Goal: Communication & Community: Answer question/provide support

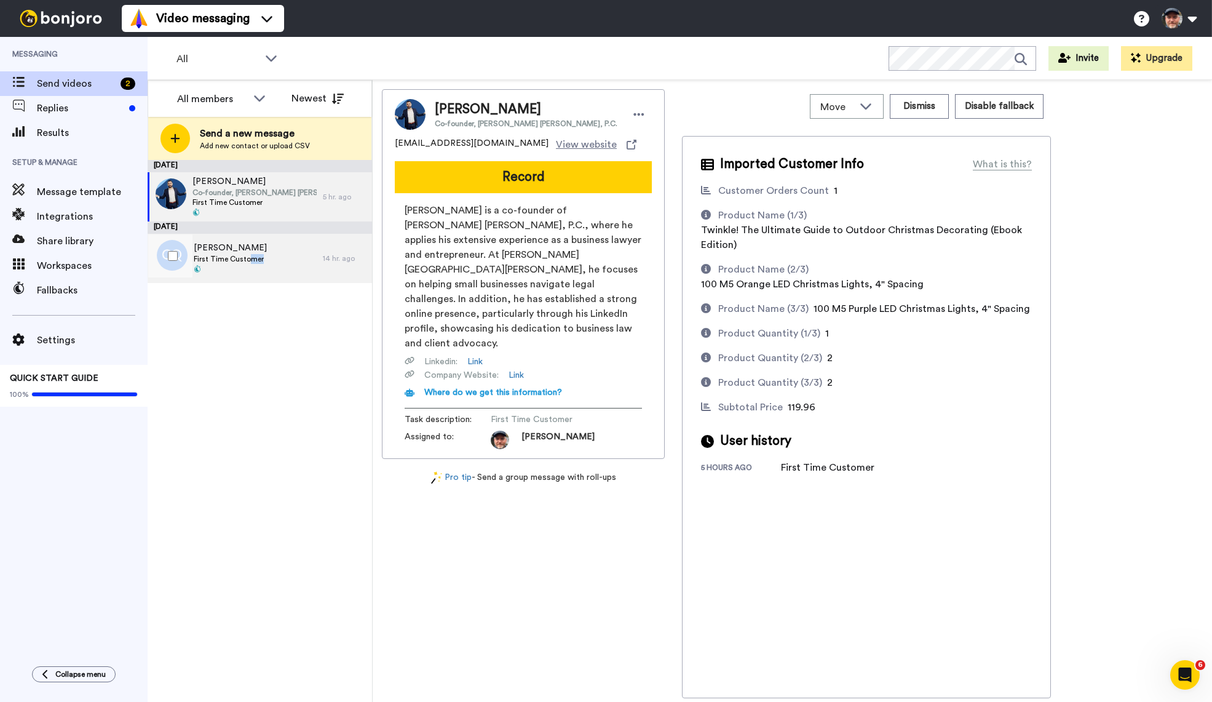
click at [248, 263] on div "Chris Quinteros First Time Customer" at bounding box center [230, 258] width 73 height 33
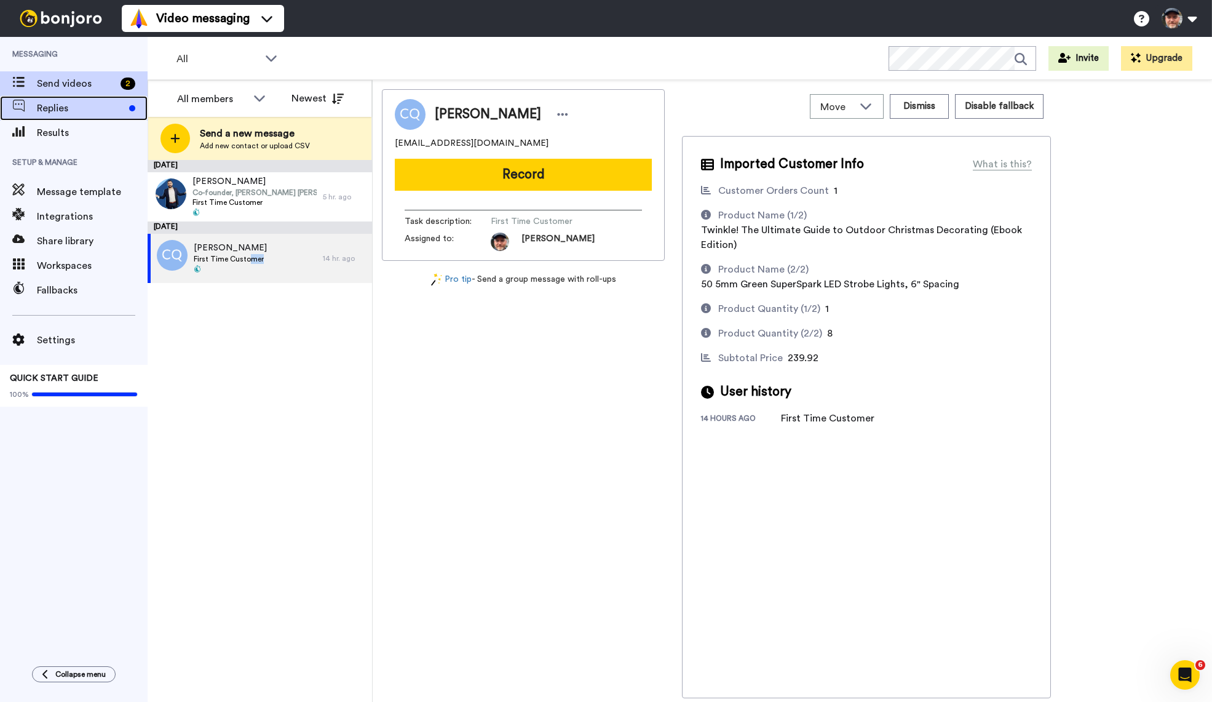
click at [68, 100] on div "Replies" at bounding box center [74, 108] width 148 height 25
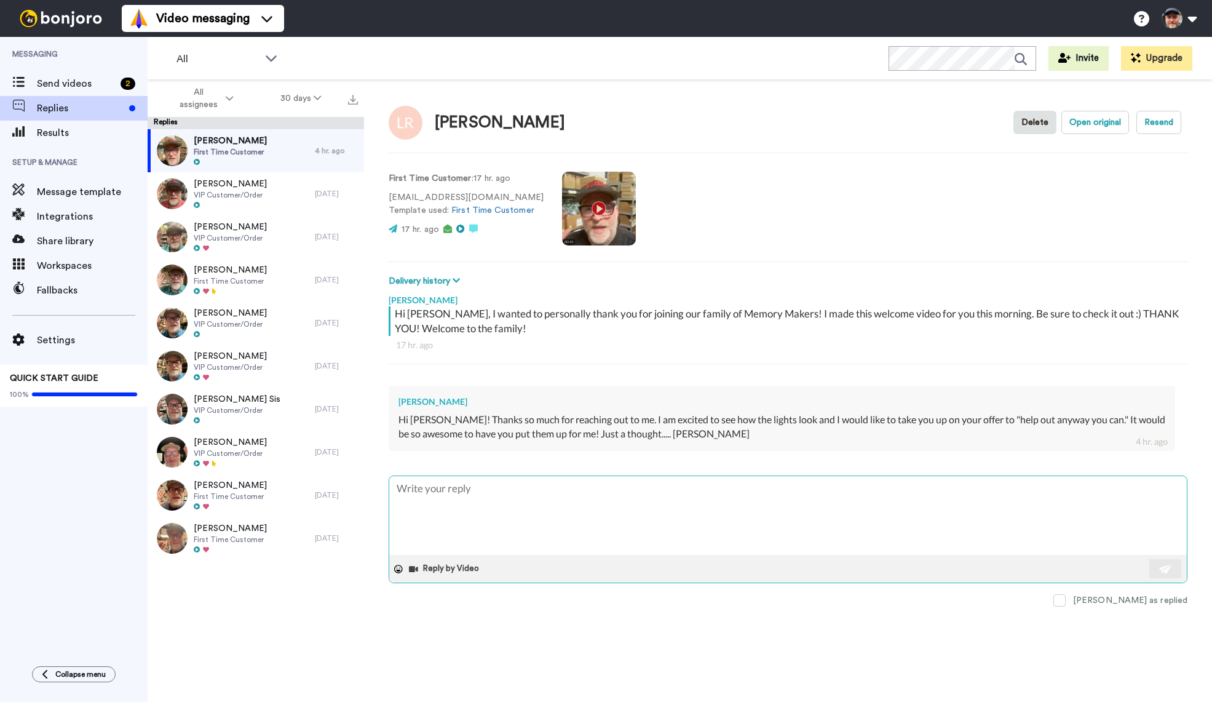
click at [520, 498] on textarea at bounding box center [788, 515] width 798 height 79
type textarea "x"
type textarea "L"
type textarea "x"
type textarea "LO"
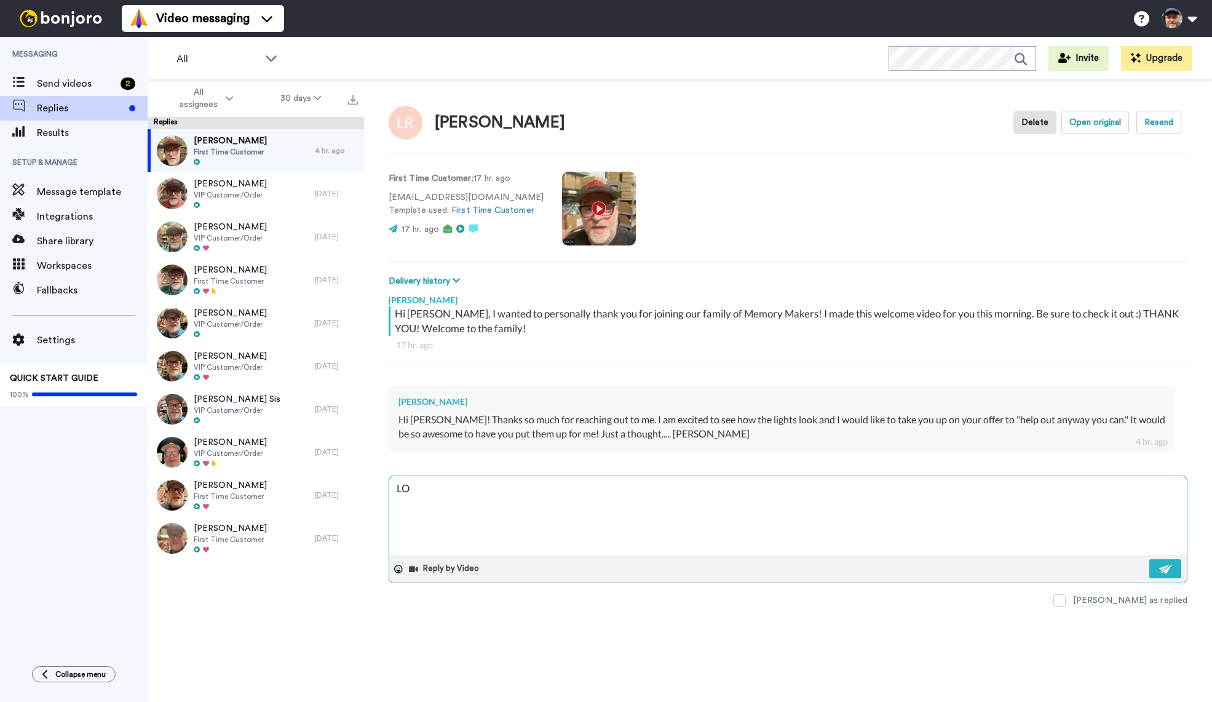
type textarea "x"
type textarea "LOL"
type textarea "x"
type textarea "LOL."
type textarea "x"
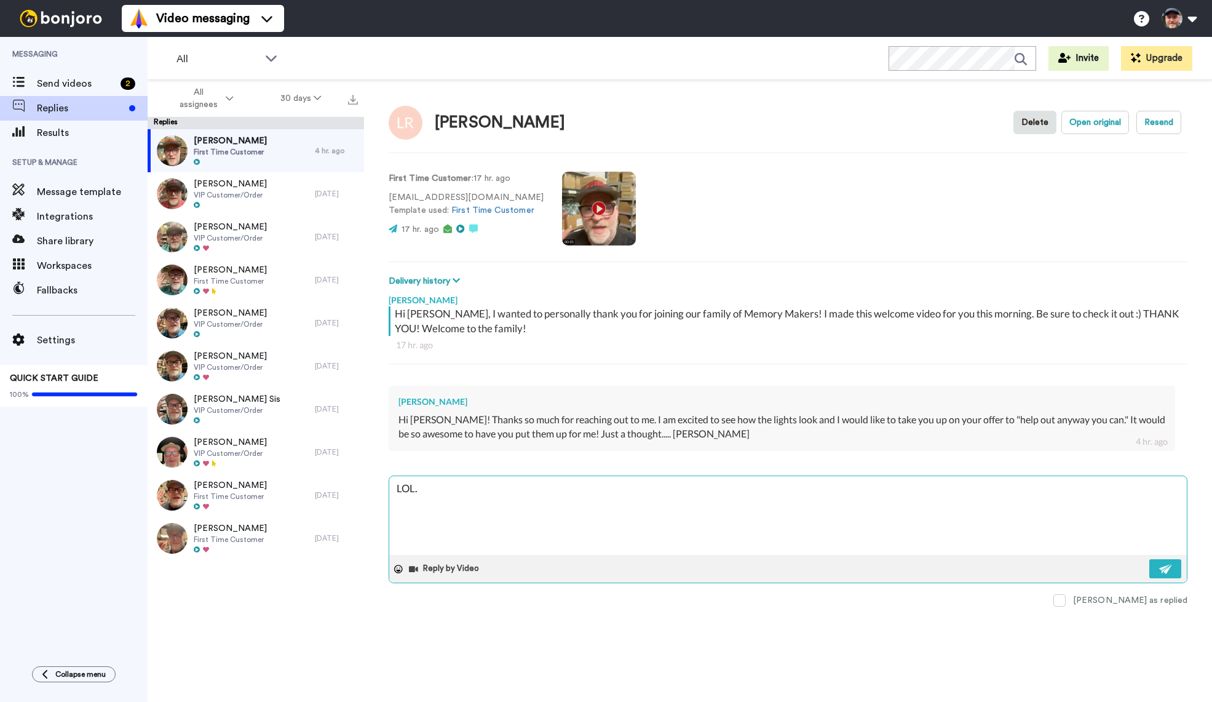
type textarea "LOL."
type textarea "x"
type textarea "LOL. T"
type textarea "x"
type textarea "LOL. Th"
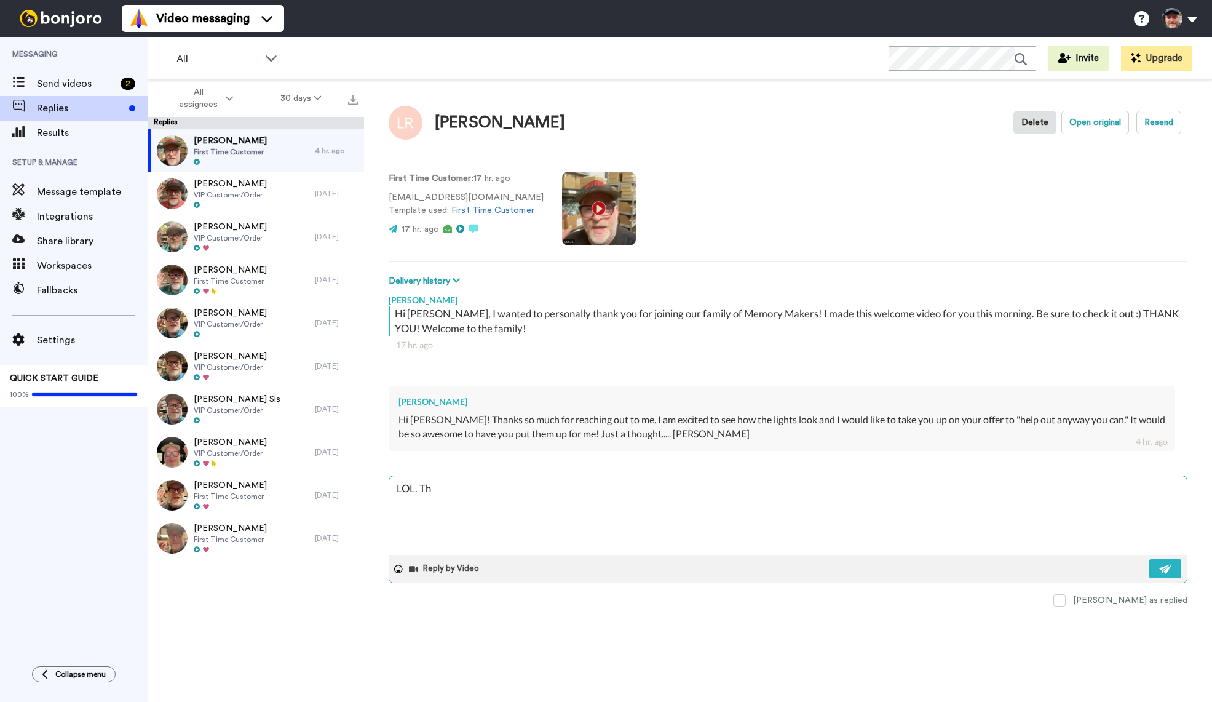
type textarea "x"
type textarea "LOL. Tha"
type textarea "x"
type textarea "LOL. That"
type textarea "x"
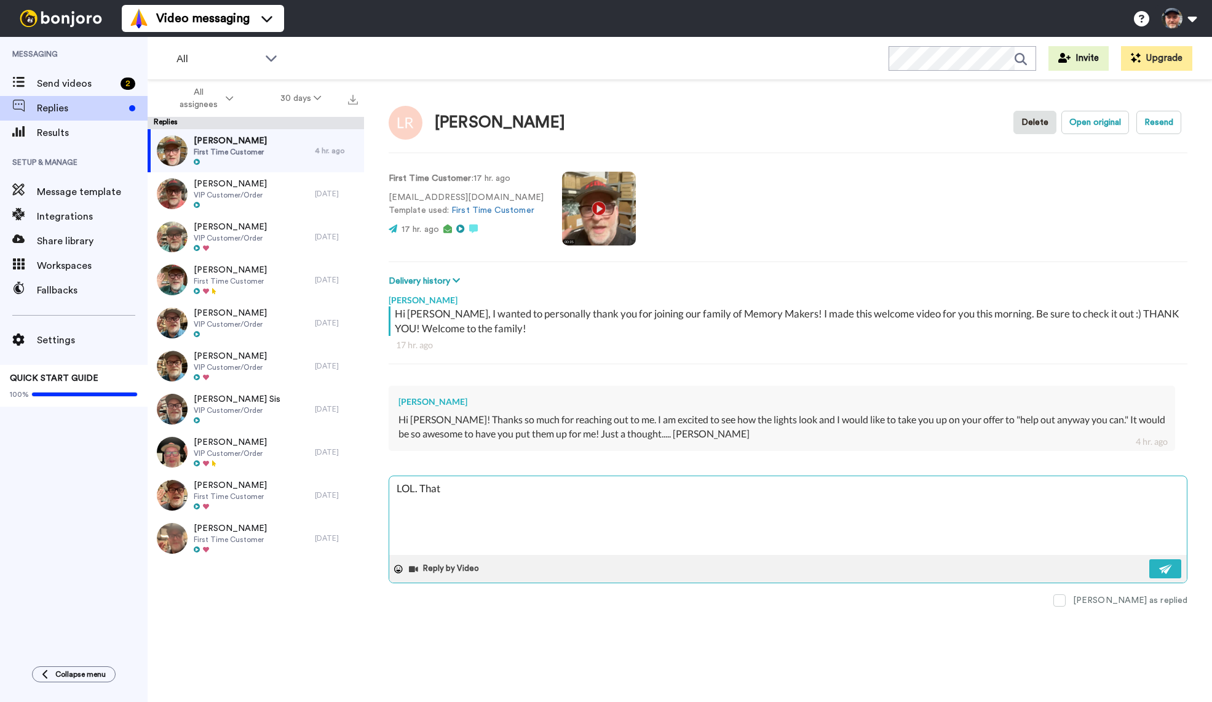
type textarea "LOL. That"
type textarea "x"
type textarea "LOL. That w"
type textarea "x"
type textarea "LOL. That wo"
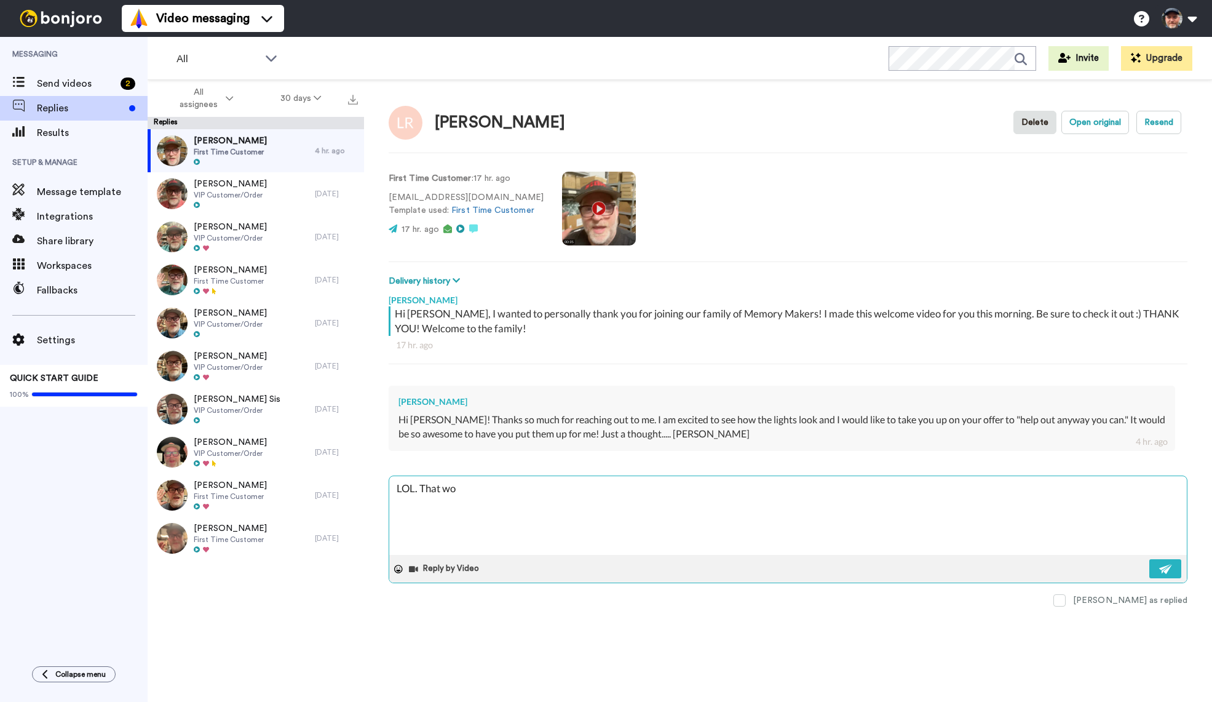
type textarea "x"
type textarea "LOL. That wou"
type textarea "x"
type textarea "LOL. That woul"
type textarea "x"
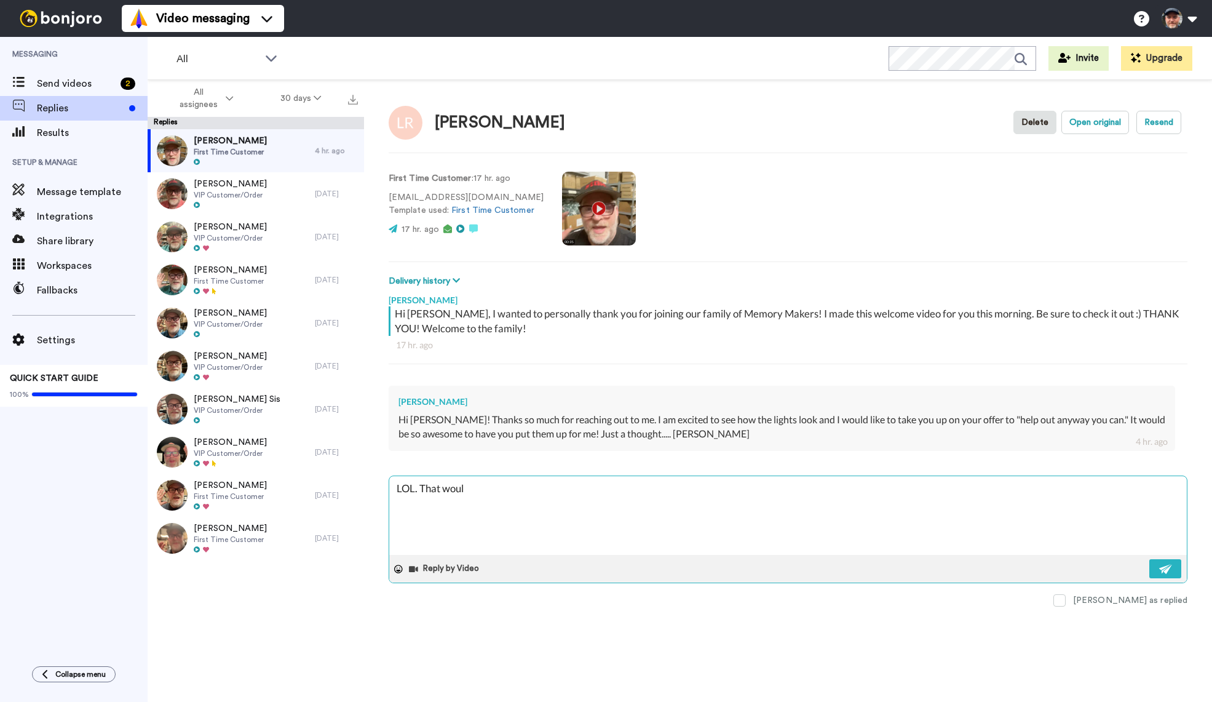
type textarea "LOL. That would"
type textarea "x"
type textarea "LOL. That would b"
type textarea "x"
type textarea "LOL. That would be"
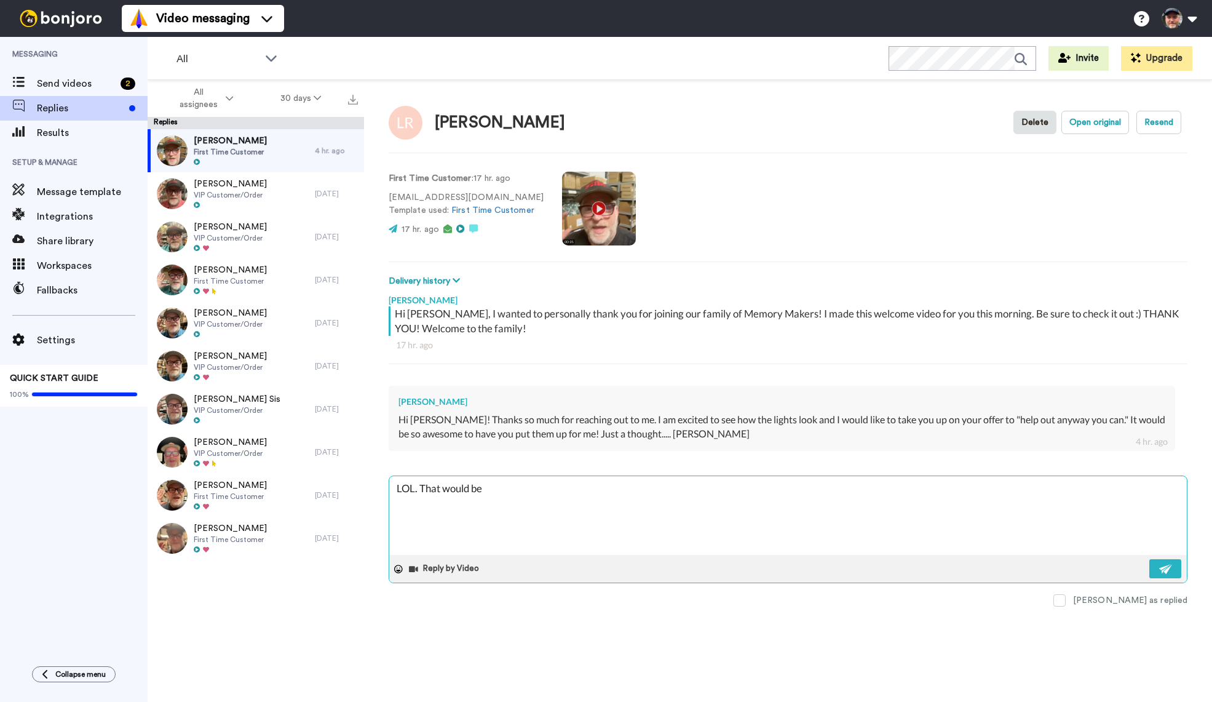
type textarea "x"
type textarea "LOL. That would be"
type textarea "x"
type textarea "LOL. That would be a"
type textarea "x"
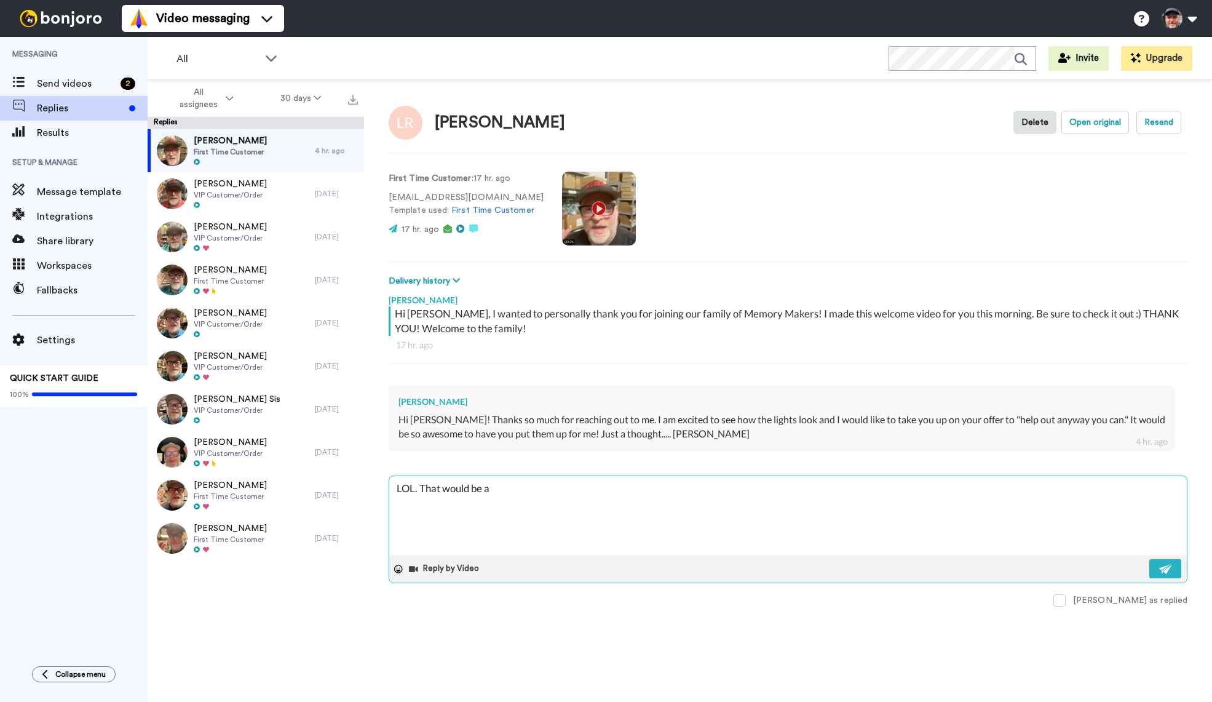
type textarea "LOL. That would be a"
type textarea "x"
type textarea "LOL. That would be a p"
type textarea "x"
type textarea "LOL. That would be a pr"
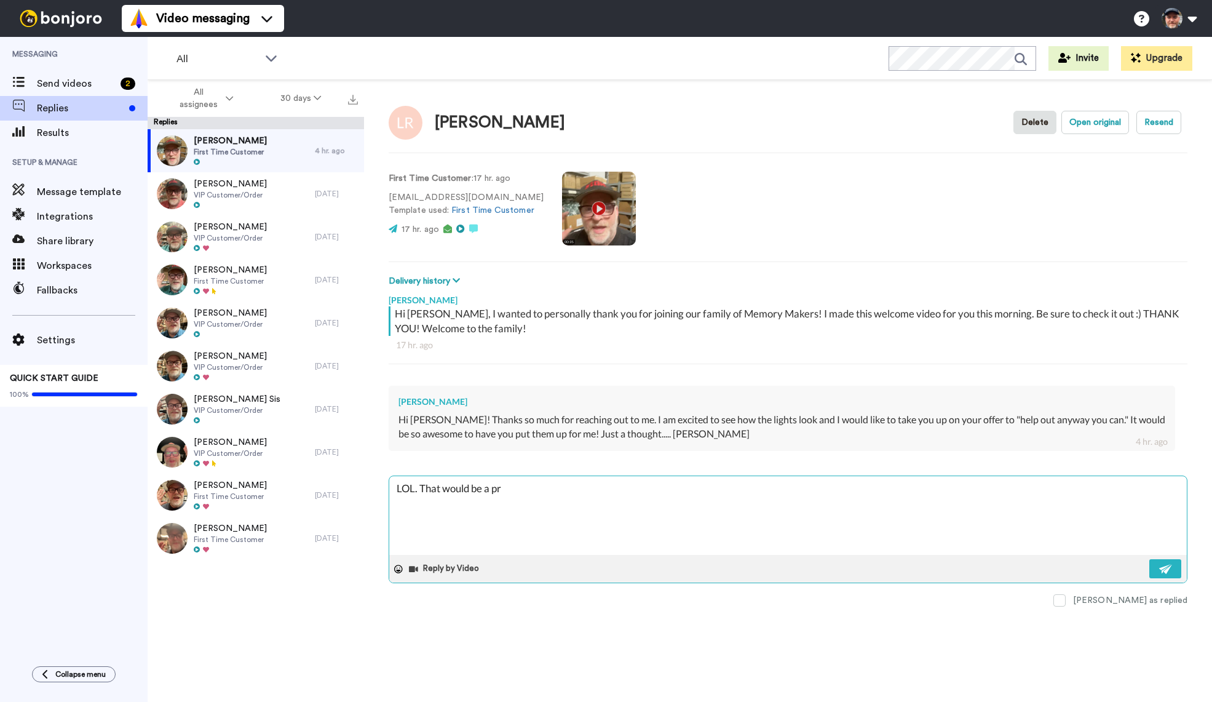
type textarea "x"
type textarea "LOL. That would be a pre"
type textarea "x"
type textarea "LOL. That would be a pret"
type textarea "x"
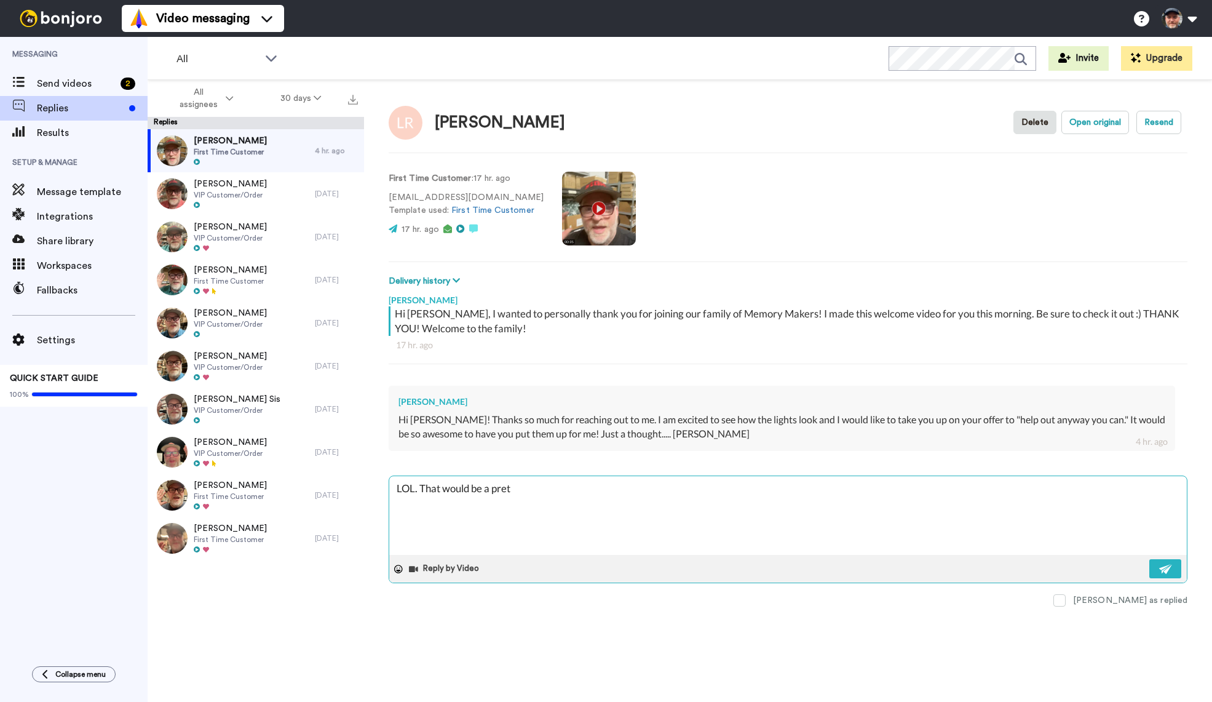
type textarea "LOL. That would be a prett"
type textarea "x"
type textarea "LOL. That would be a pretty"
type textarea "x"
type textarea "LOL. That would be a pretty"
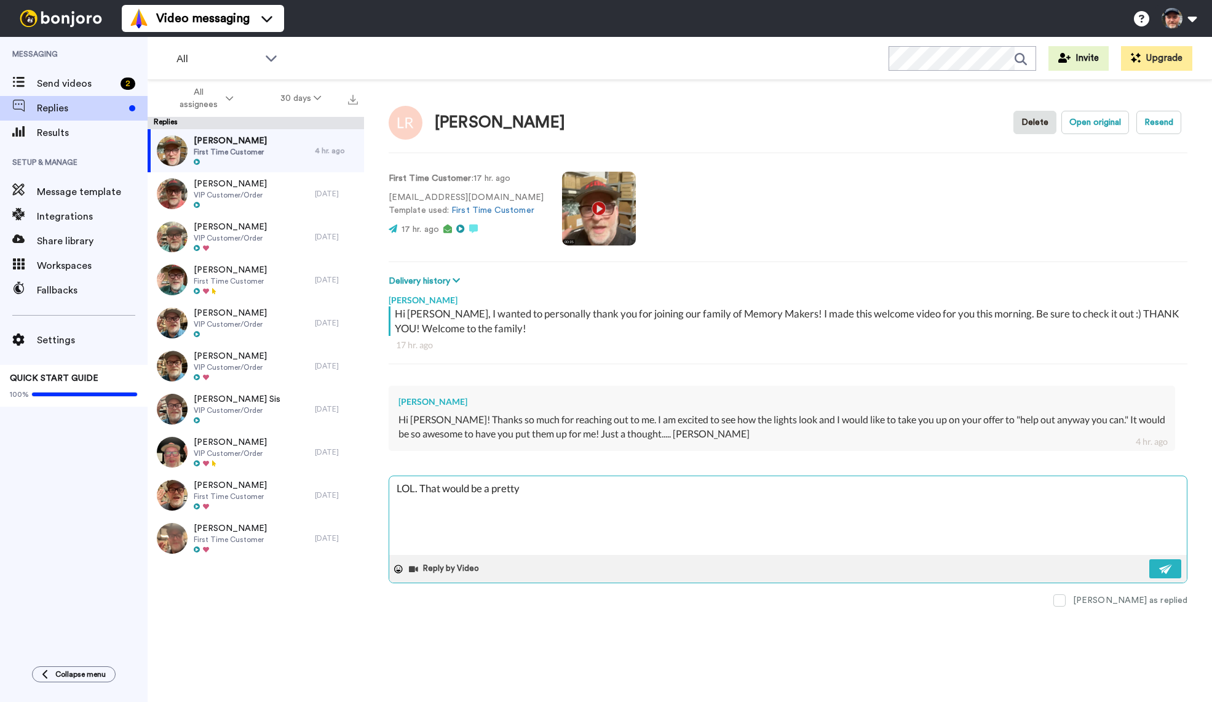
type textarea "x"
type textarea "LOL. That would be a pretty a"
type textarea "x"
type textarea "LOL. That would be a pretty aw"
type textarea "x"
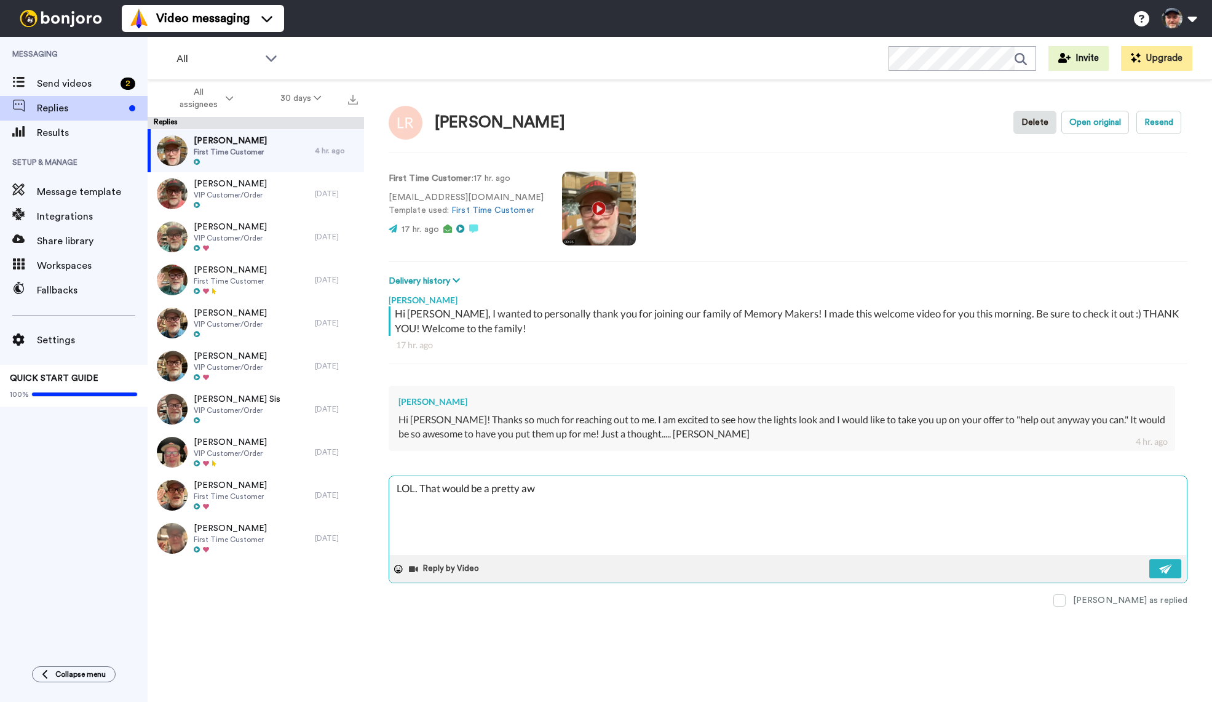
type textarea "LOL. That would be a pretty awe"
type textarea "x"
type textarea "LOL. That would be a pretty awes"
type textarea "x"
type textarea "LOL. That would be a pretty aweso"
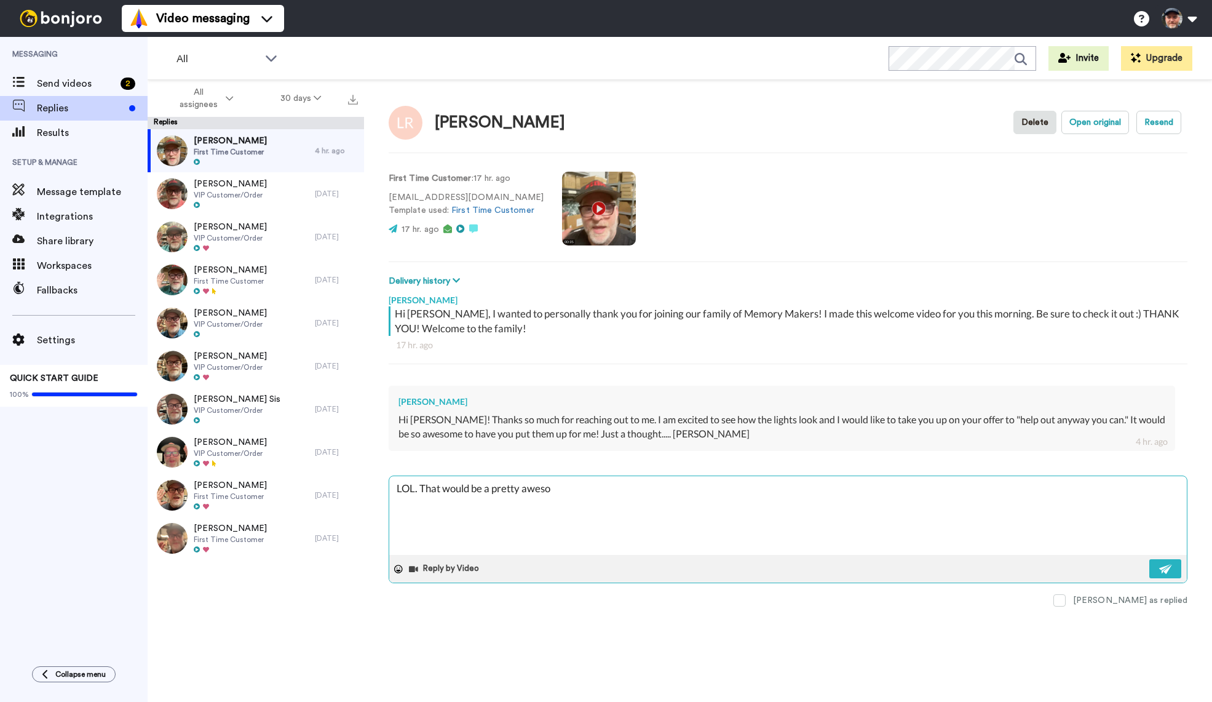
type textarea "x"
type textarea "LOL. That would be a pretty awesom"
type textarea "x"
type textarea "LOL. That would be a pretty awesom"
type textarea "x"
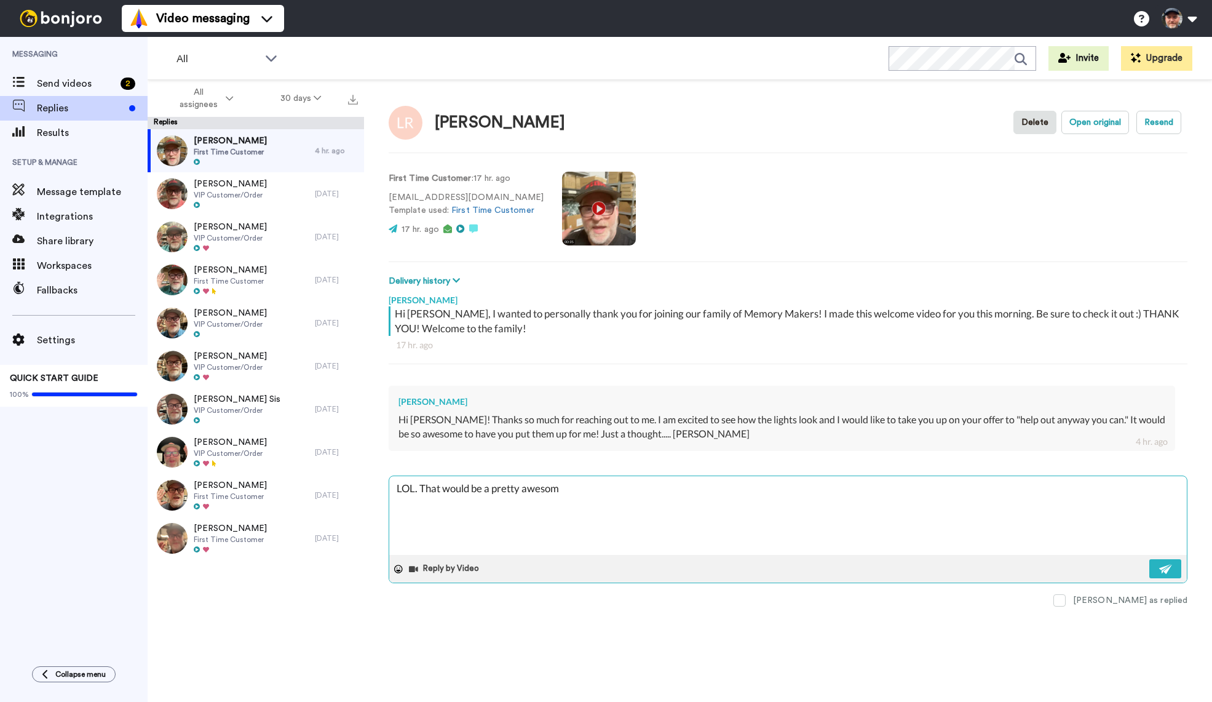
type textarea "LOL. That would be a pretty awesom l"
type textarea "x"
type textarea "LOL. That would be a pretty awesom le"
type textarea "x"
type textarea "LOL. That would be a pretty awesom lev"
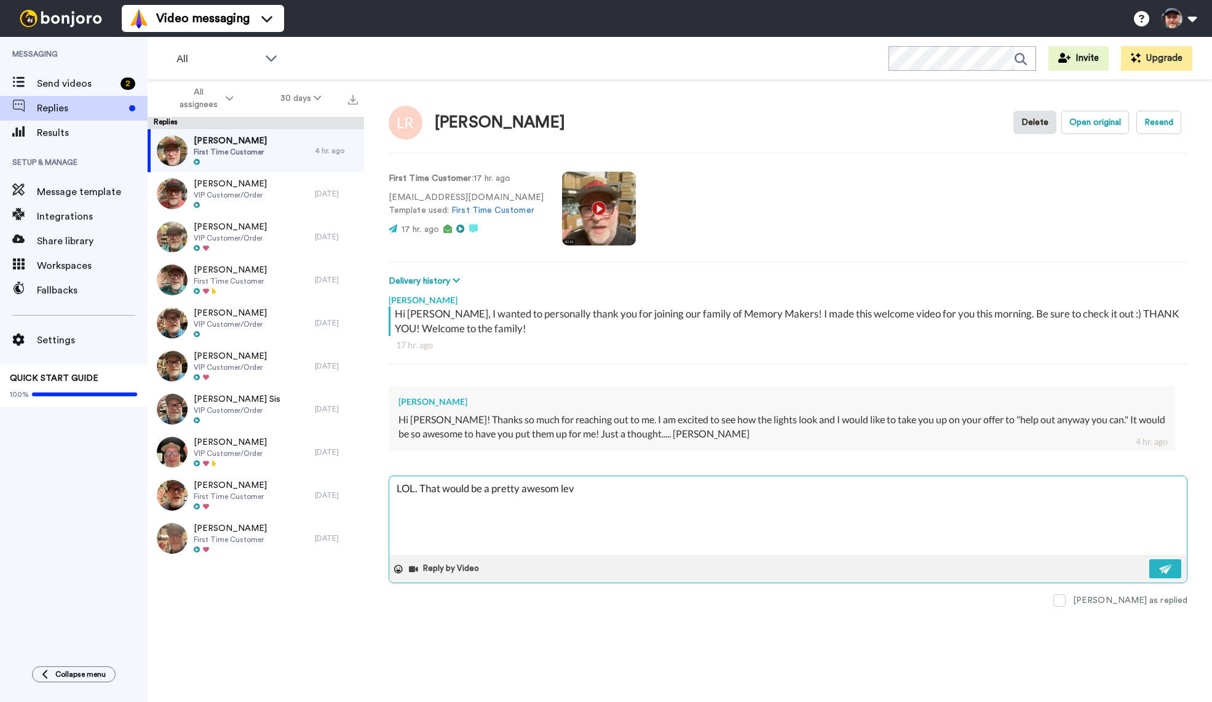
type textarea "x"
type textarea "LOL. That would be a pretty awesom leve"
type textarea "x"
type textarea "LOL. That would be a pretty awesom level"
type textarea "x"
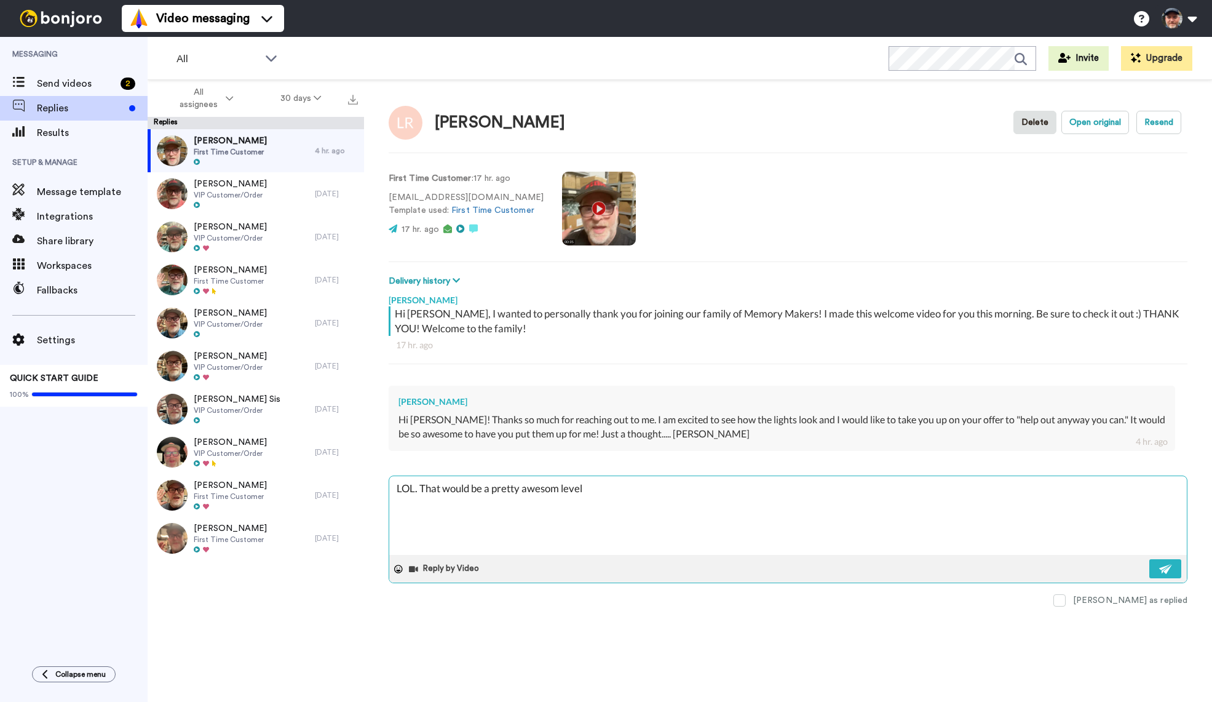
type textarea "LOL. That would be a pretty awesom level o"
type textarea "x"
type textarea "LOL. That would be a pretty awesom level"
type textarea "x"
type textarea "LOL. That would be a pretty awesom level"
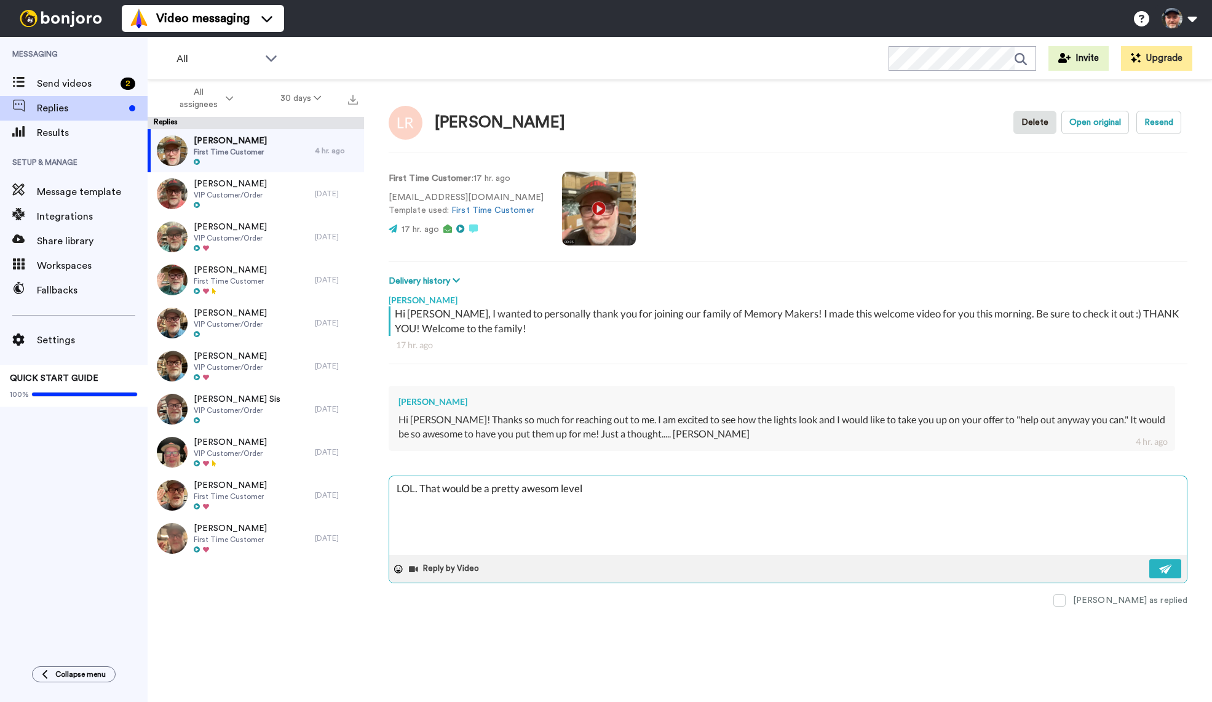
type textarea "x"
type textarea "LOL. That would be a pretty awesom leve"
type textarea "x"
type textarea "LOL. That would be a pretty awesom lev"
type textarea "x"
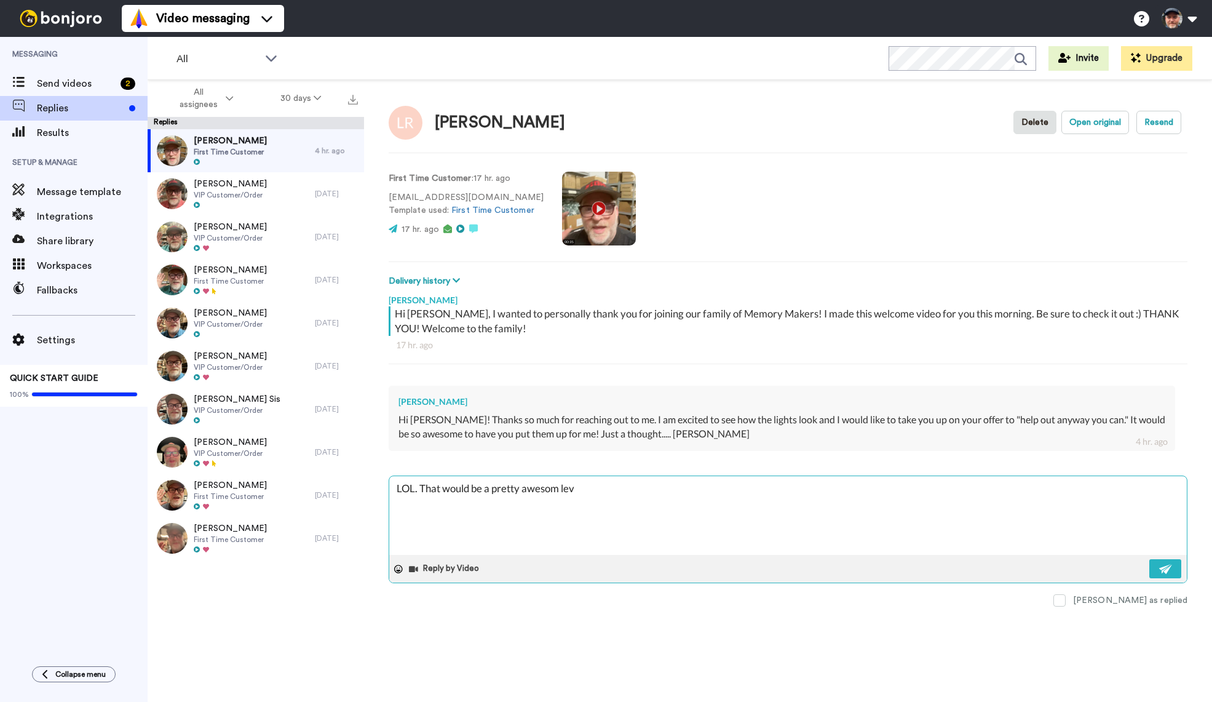
type textarea "LOL. That would be a pretty awesom le"
type textarea "x"
type textarea "LOL. That would be a pretty awesom l"
type textarea "x"
type textarea "LOL. That would be a pretty awesom"
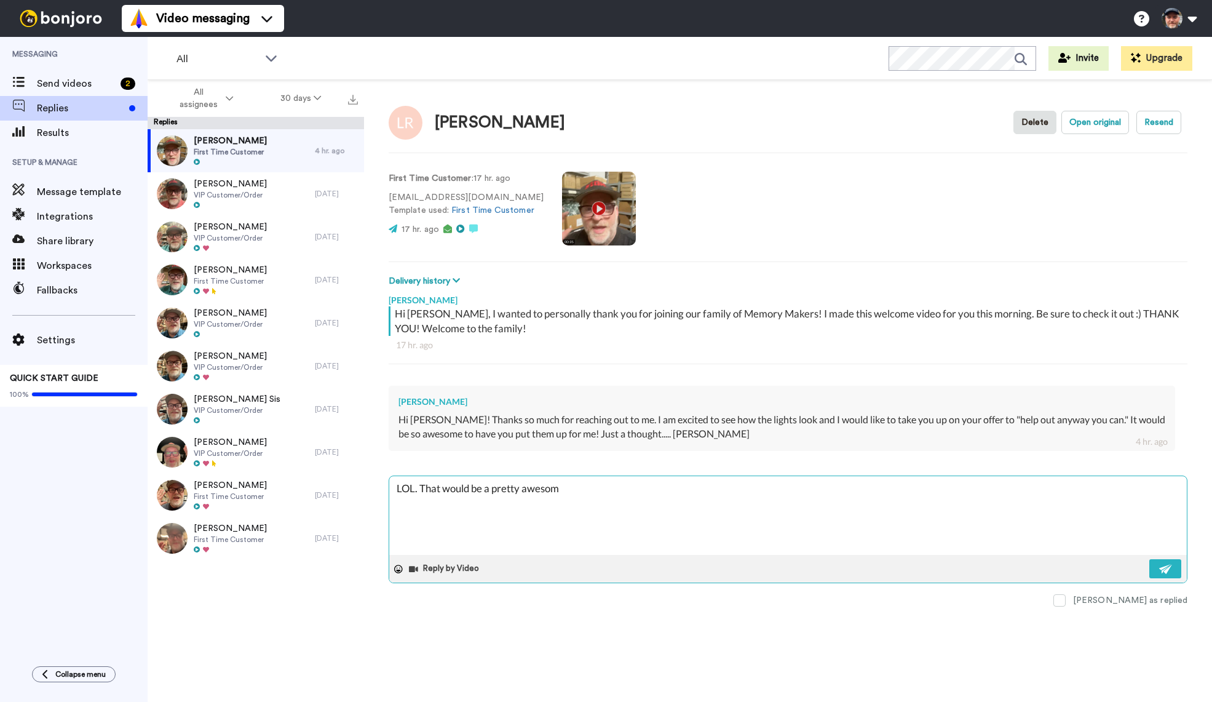
type textarea "x"
type textarea "LOL. That would be a pretty awesom"
type textarea "x"
type textarea "LOL. That would be a pretty awesome"
type textarea "x"
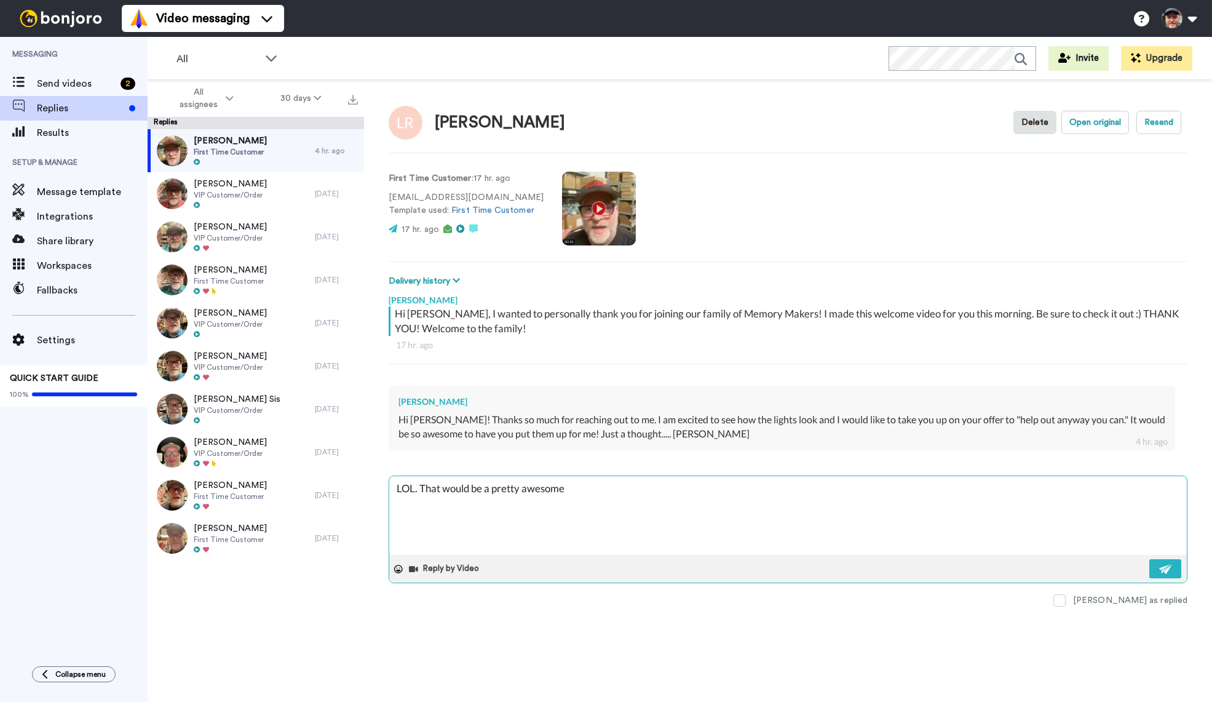
type textarea "LOL. That would be a pretty awesome l"
type textarea "x"
type textarea "LOL. That would be a pretty awesome lev"
type textarea "x"
type textarea "LOL. That would be a pretty awesome leve"
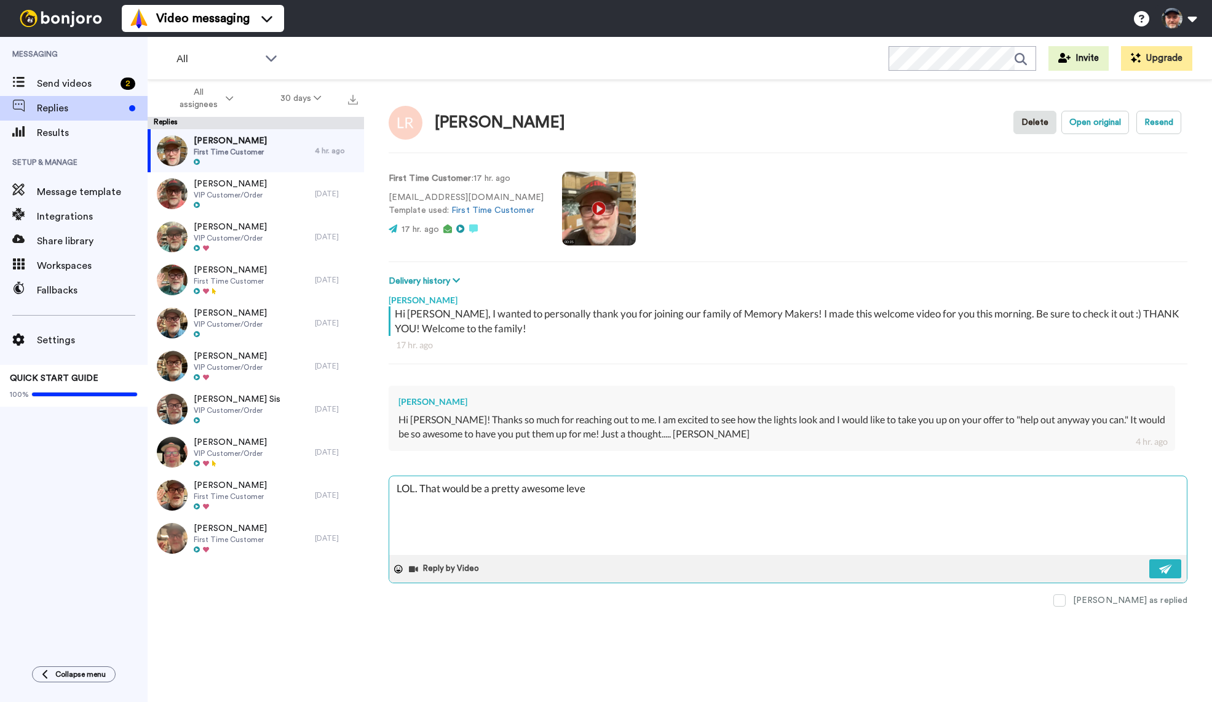
type textarea "x"
type textarea "LOL. That would be a pretty awesome level"
type textarea "x"
type textarea "LOL. That would be a pretty awesome level"
type textarea "x"
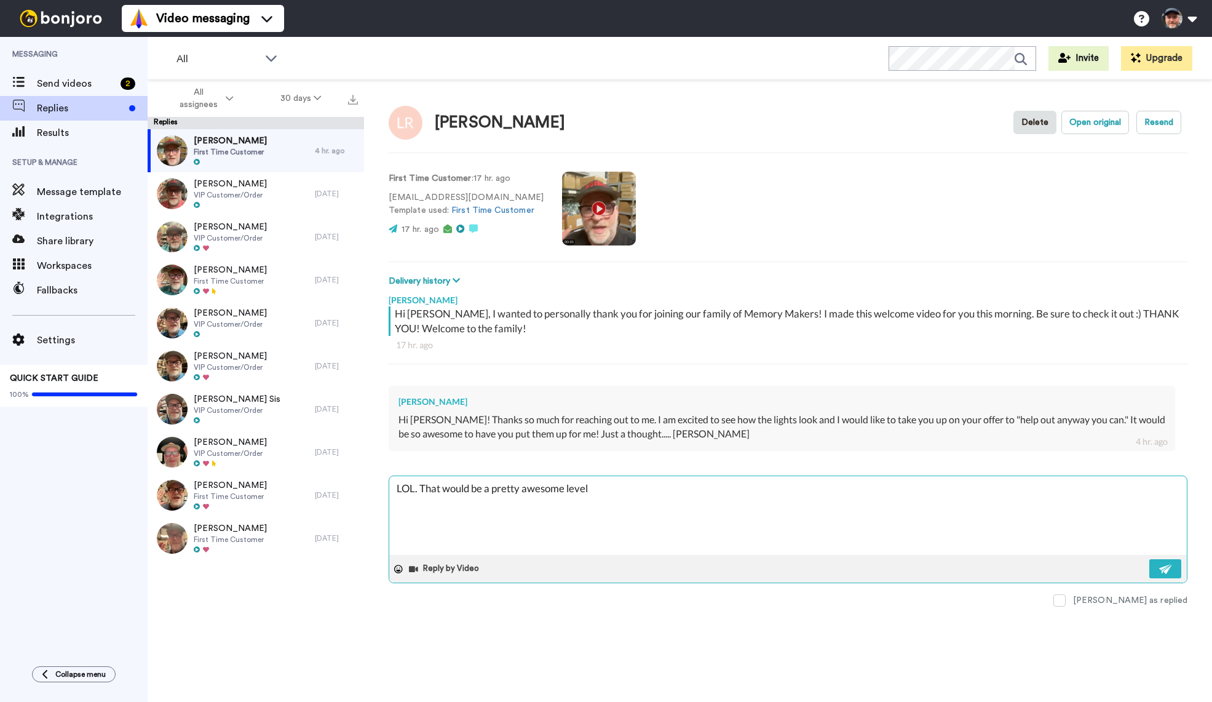
type textarea "LOL. That would be a pretty awesome level o"
type textarea "x"
type textarea "LOL. That would be a pretty awesome level of"
type textarea "x"
type textarea "LOL. That would be a pretty awesome level of"
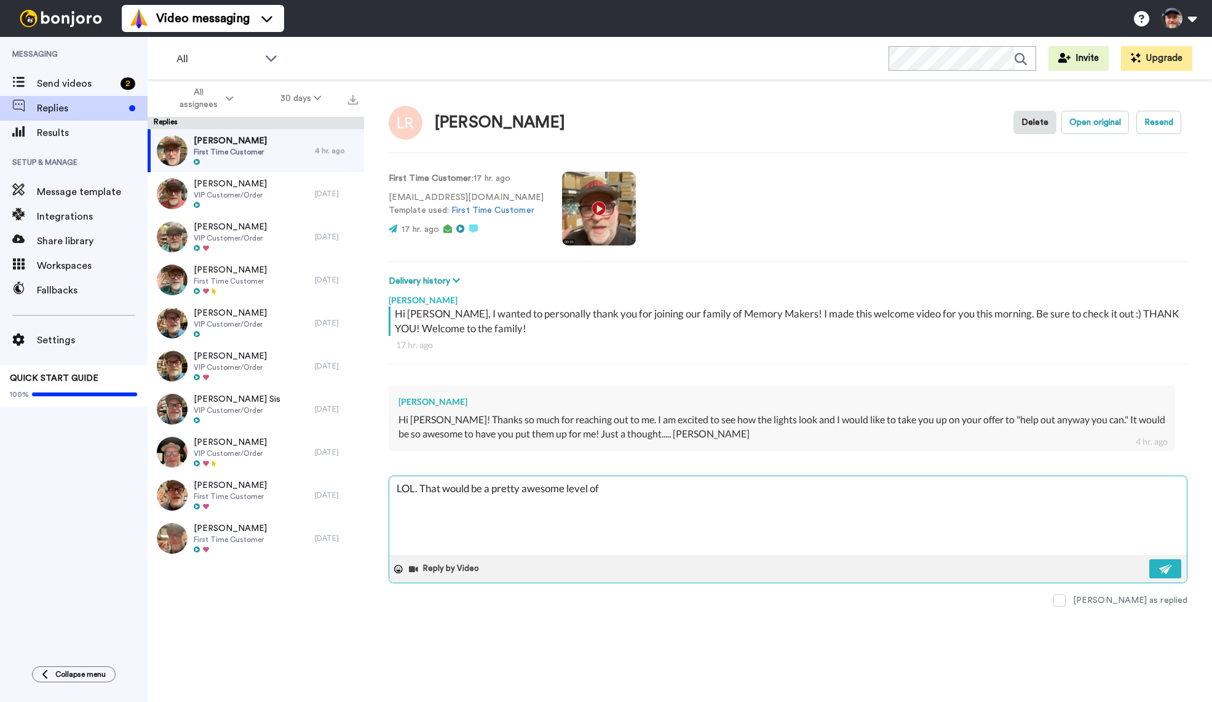
type textarea "x"
type textarea "LOL. That would be a pretty awesome level of c"
type textarea "x"
type textarea "LOL. That would be a pretty awesome level of cu"
type textarea "x"
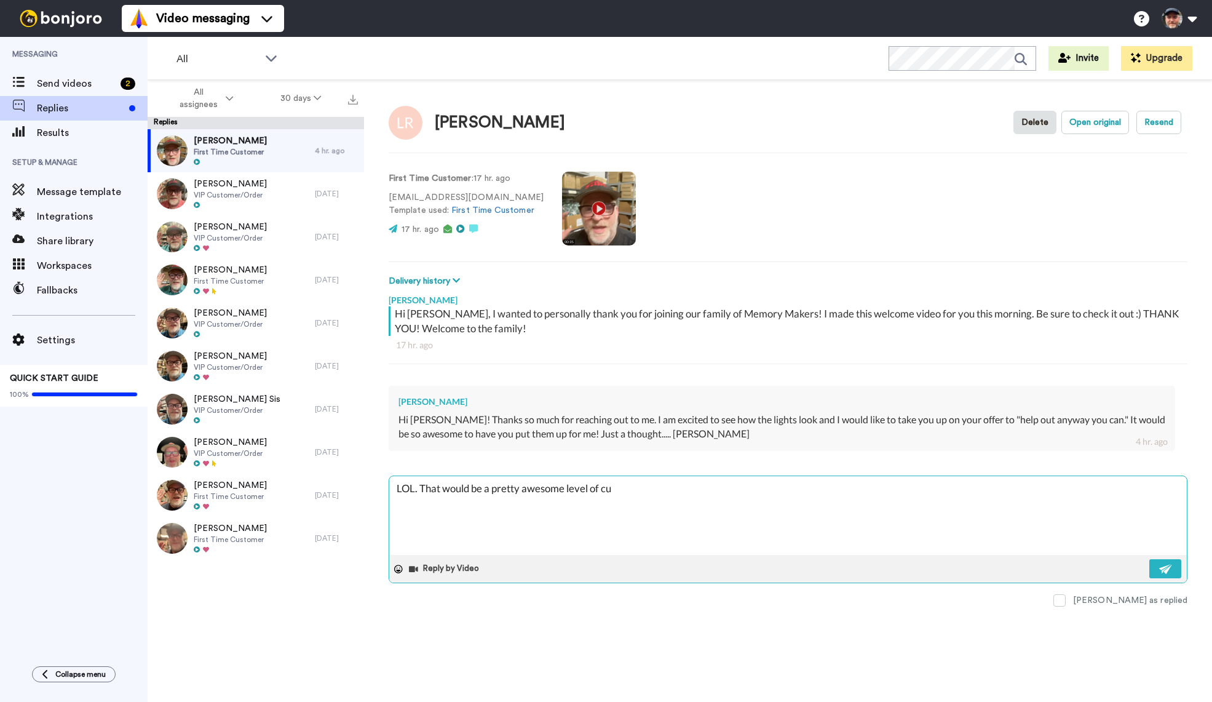
type textarea "LOL. That would be a pretty awesome level of cus"
type textarea "x"
type textarea "LOL. That would be a pretty awesome level of cust"
type textarea "x"
type textarea "LOL. That would be a pretty awesome level of custo"
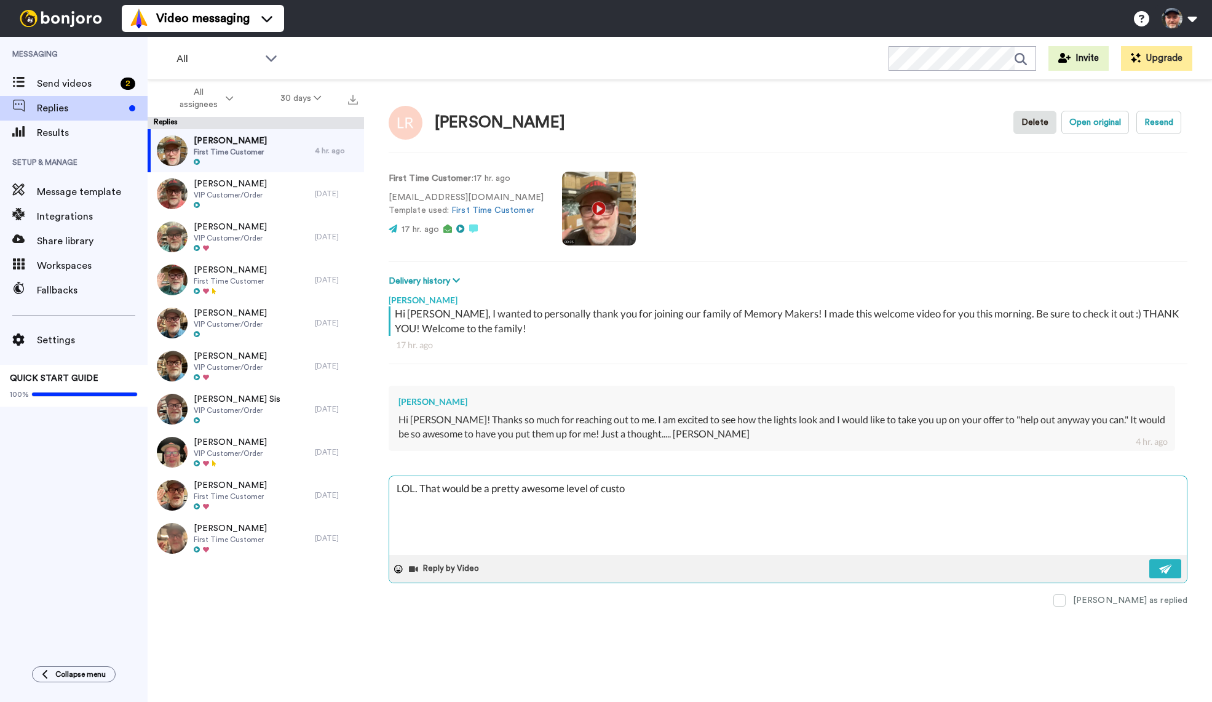
type textarea "x"
type textarea "LOL. That would be a pretty awesome level of custom"
type textarea "x"
type textarea "LOL. That would be a pretty awesome level of custome"
type textarea "x"
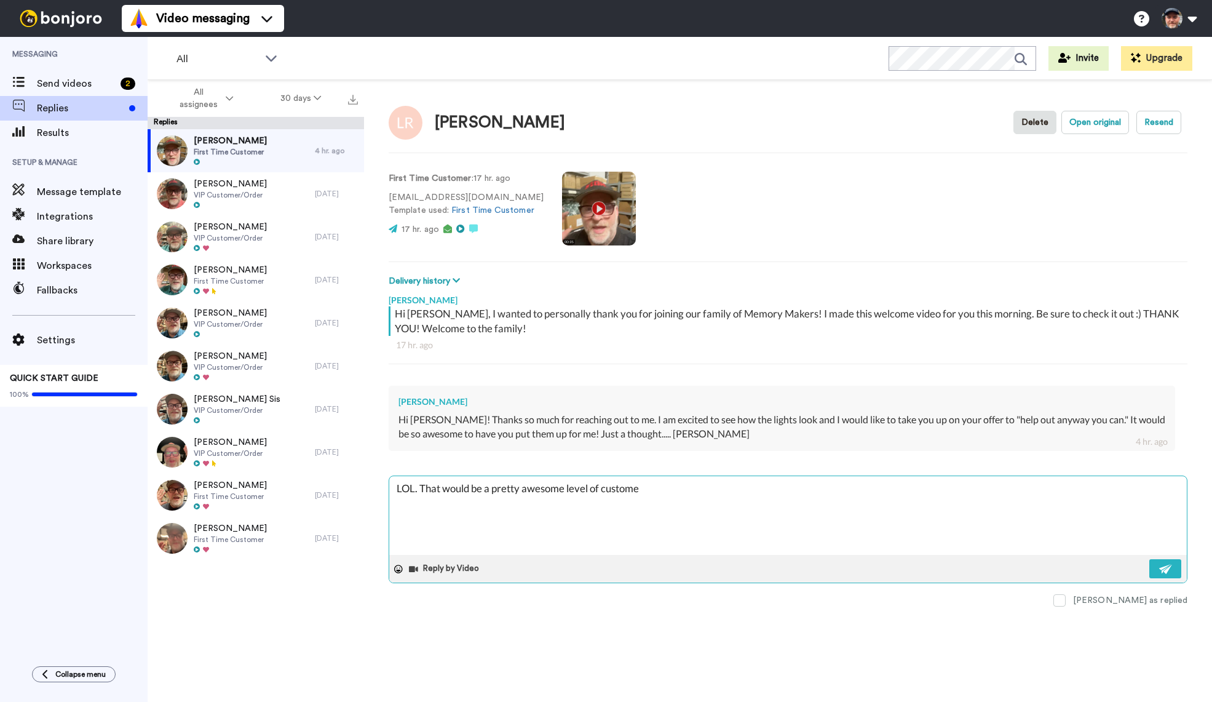
type textarea "LOL. That would be a pretty awesome level of customer"
type textarea "x"
type textarea "LOL. That would be a pretty awesome level of customer"
type textarea "x"
type textarea "LOL. That would be a pretty awesome level of customer s"
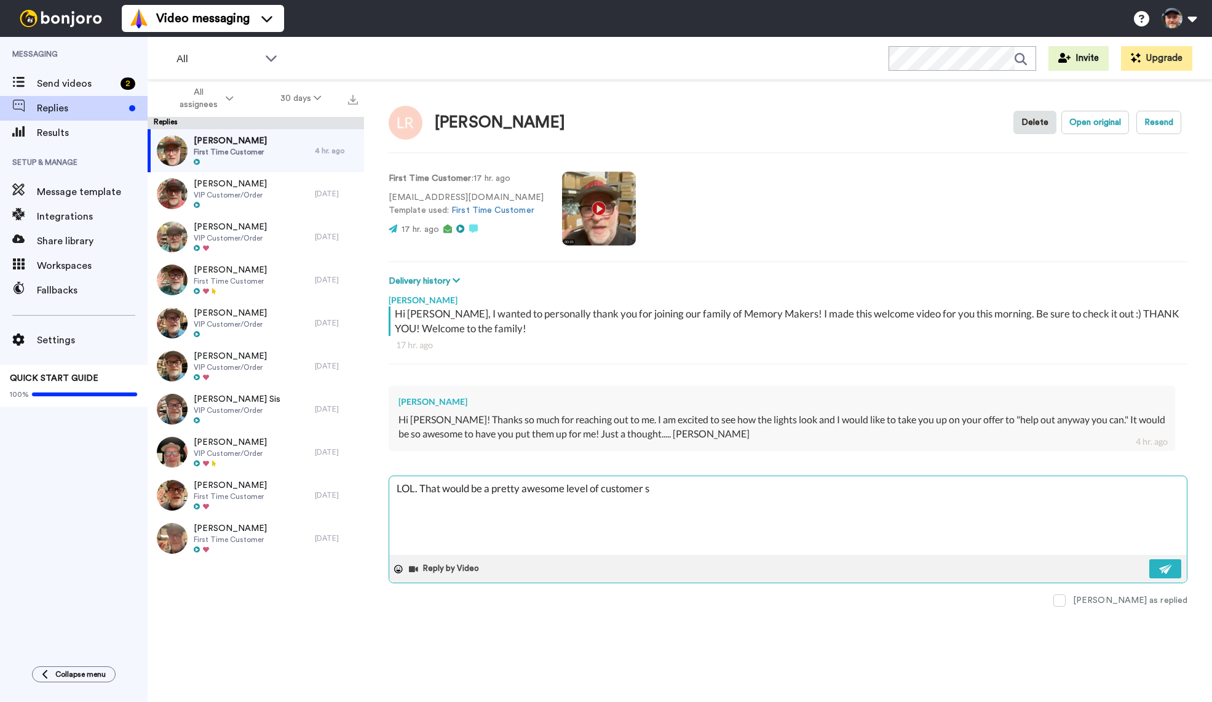
type textarea "x"
type textarea "LOL. That would be a pretty awesome level of customer ser"
type textarea "x"
type textarea "LOL. That would be a pretty awesome level of customer servi"
type textarea "x"
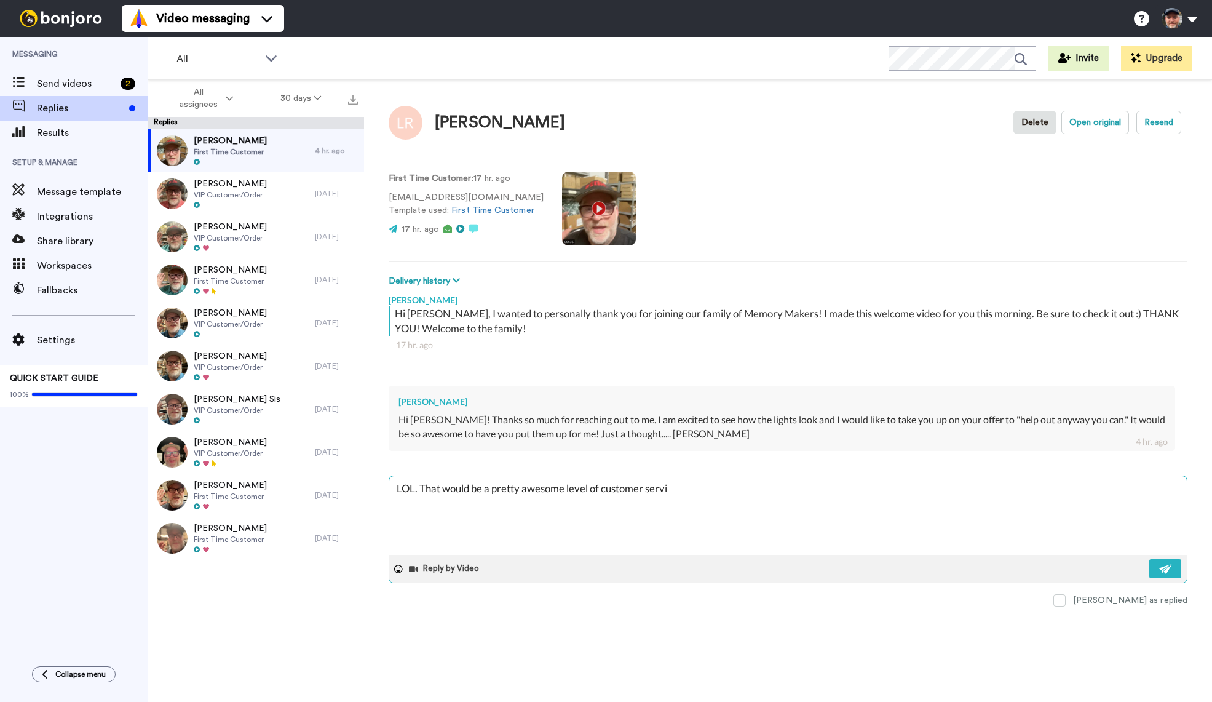
type textarea "LOL. That would be a pretty awesome level of customer servic"
type textarea "x"
type textarea "LOL. That would be a pretty awesome level of customer service"
type textarea "x"
type textarea "LOL. That would be a pretty awesome level of customer service"
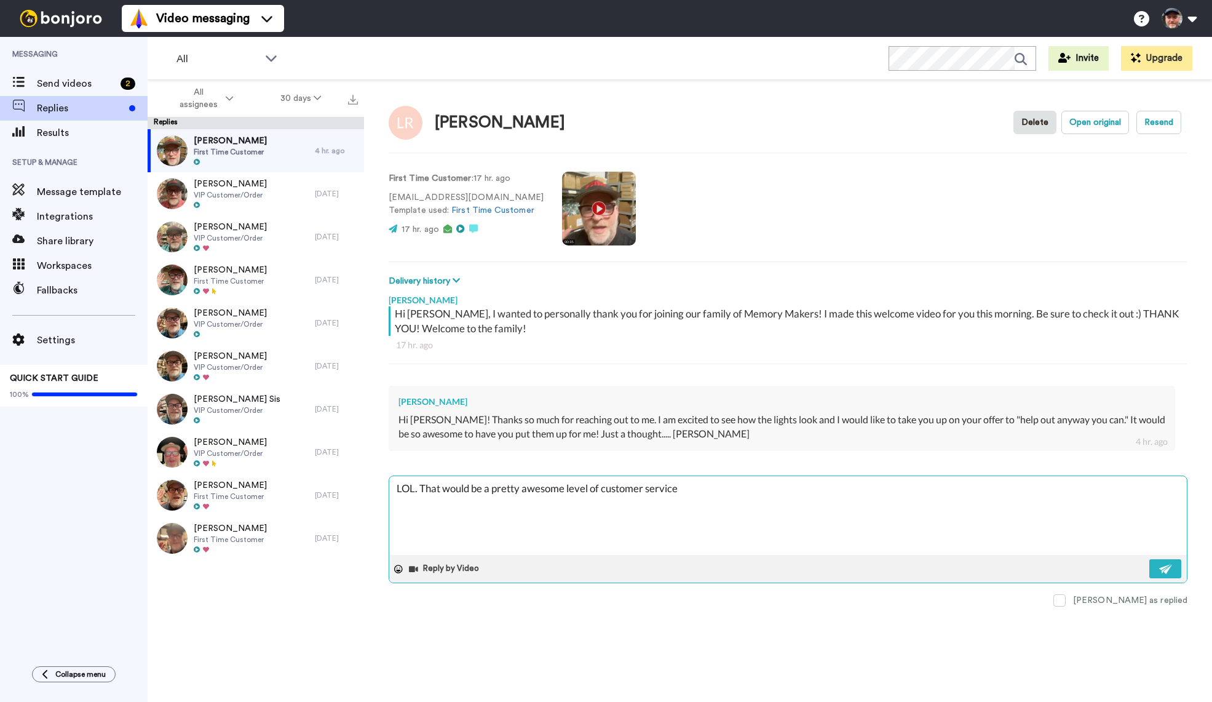
type textarea "x"
type textarea "LOL. That would be a pretty awesome level of customer service wo"
type textarea "x"
type textarea "LOL. That would be a pretty awesome level of customer service wou"
type textarea "x"
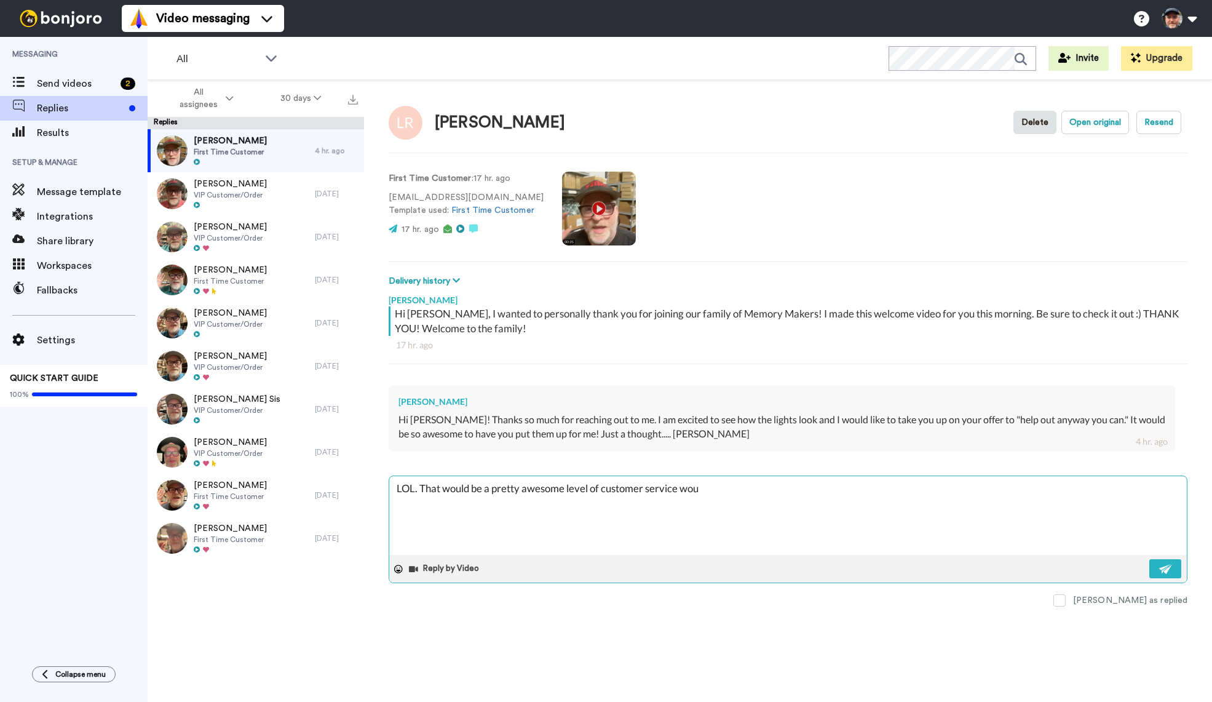
type textarea "LOL. That would be a pretty awesome level of customer service woul"
type textarea "x"
type textarea "LOL. That would be a pretty awesome level of customer service would"
type textarea "x"
type textarea "LOL. That would be a pretty awesome level of customer service wouldn"
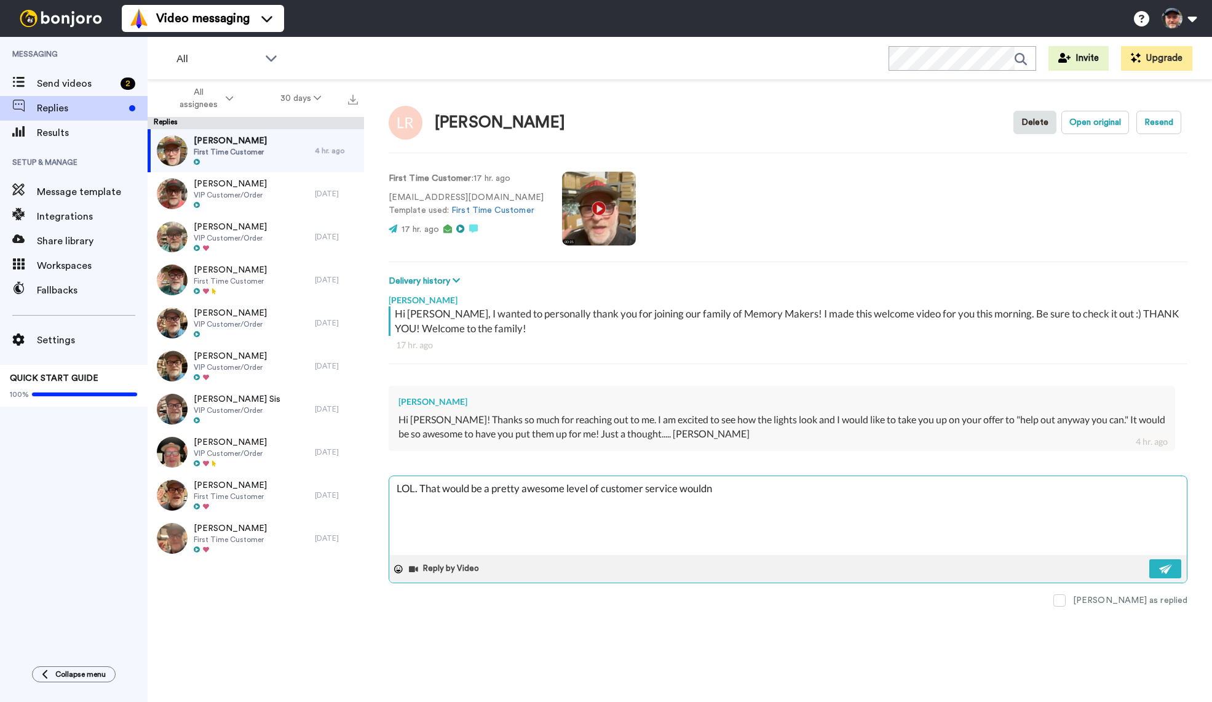
type textarea "x"
type textarea "LOL. That would be a pretty awesome level of customer service wouldn'"
type textarea "x"
type textarea "LOL. That would be a pretty awesome level of customer service wouldn't"
type textarea "x"
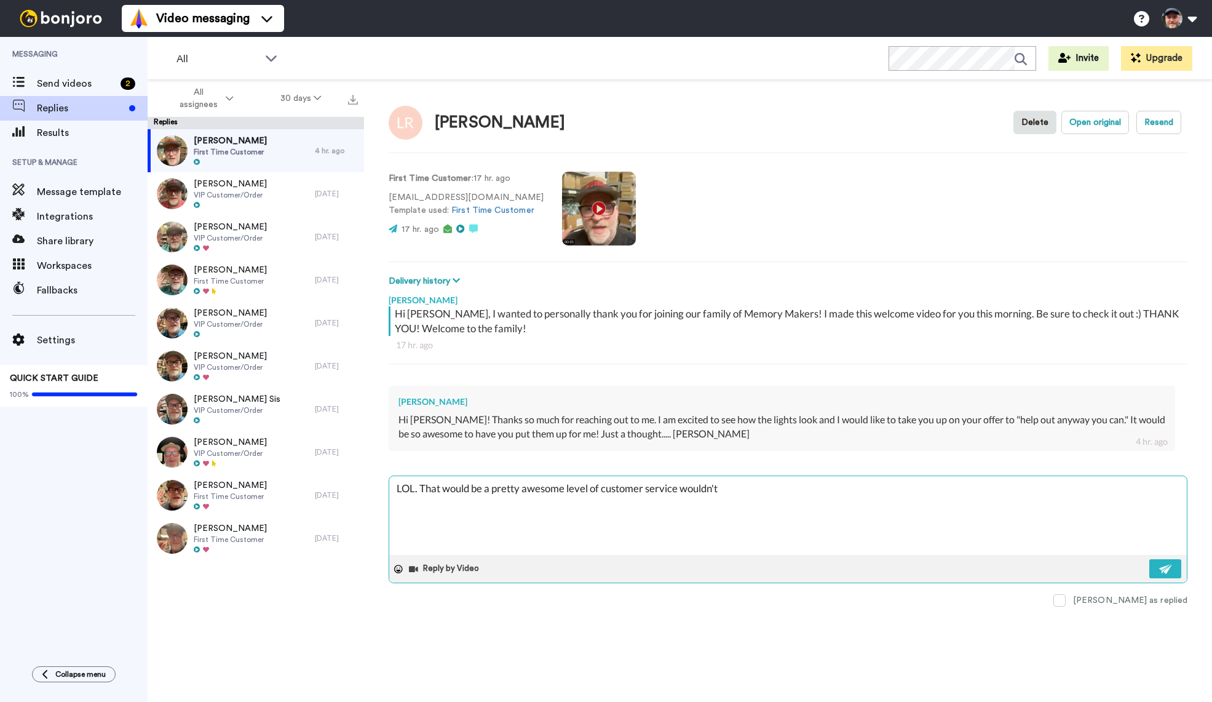
type textarea "LOL. That would be a pretty awesome level of customer service wouldn't"
type textarea "x"
type textarea "LOL. That would be a pretty awesome level of customer service wouldn't i"
type textarea "x"
type textarea "LOL. That would be a pretty awesome level of customer service wouldn't it"
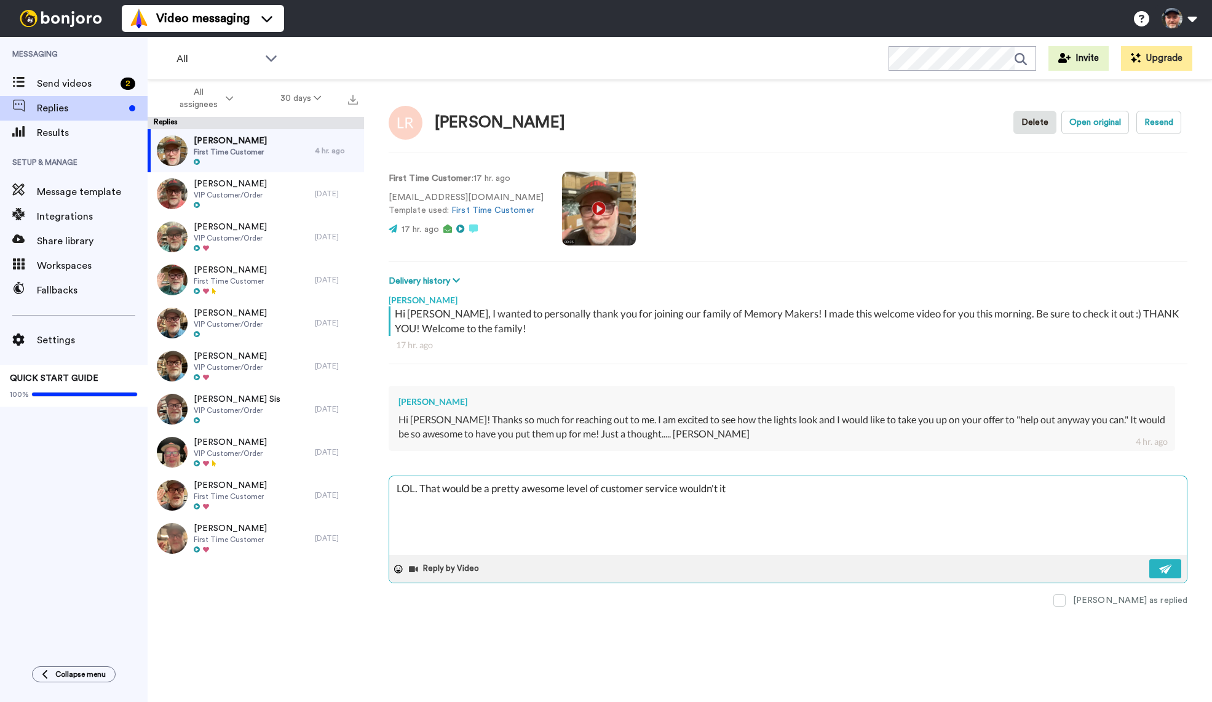
type textarea "x"
type textarea "LOL. That would be a pretty awesome level of customer service wouldn't it."
type textarea "x"
type textarea "LOL. That would be a pretty awesome level of customer service wouldn't it."
type textarea "x"
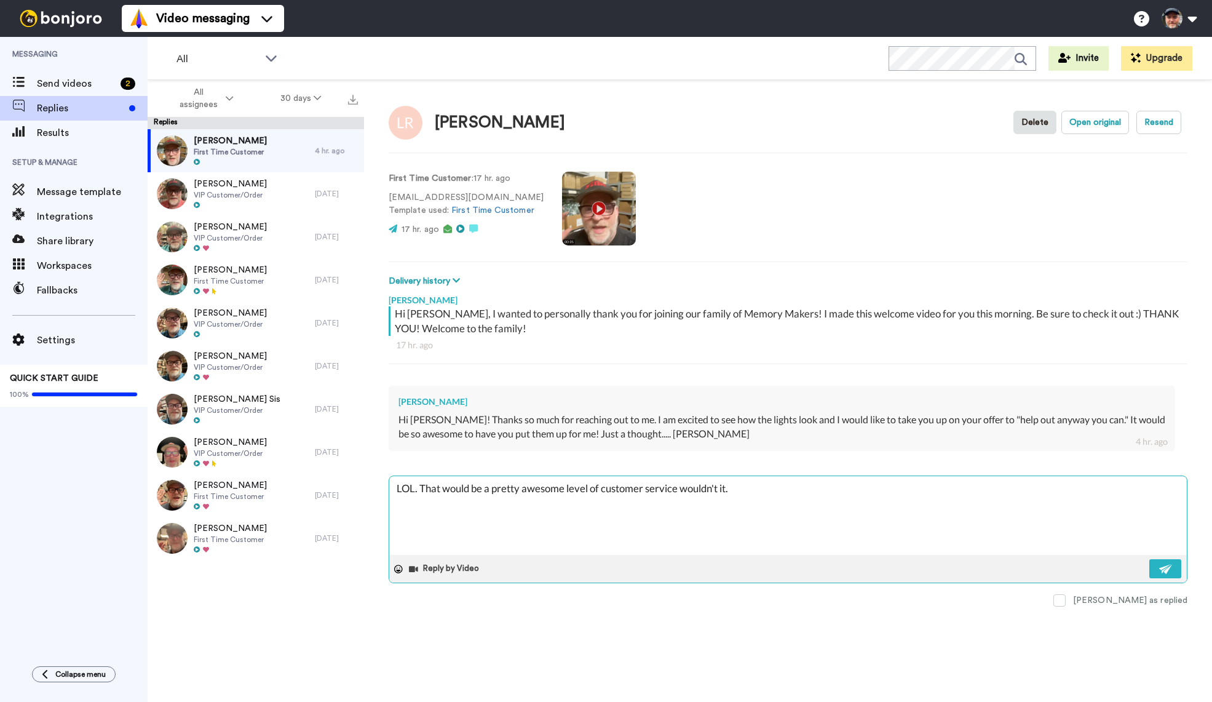
type textarea "LOL. That would be a pretty awesome level of customer service wouldn't it. B"
type textarea "x"
type textarea "LOL. That would be a pretty awesome level of customer service wouldn't it. Bu"
type textarea "x"
type textarea "LOL. That would be a pretty awesome level of customer service wouldn't it. But"
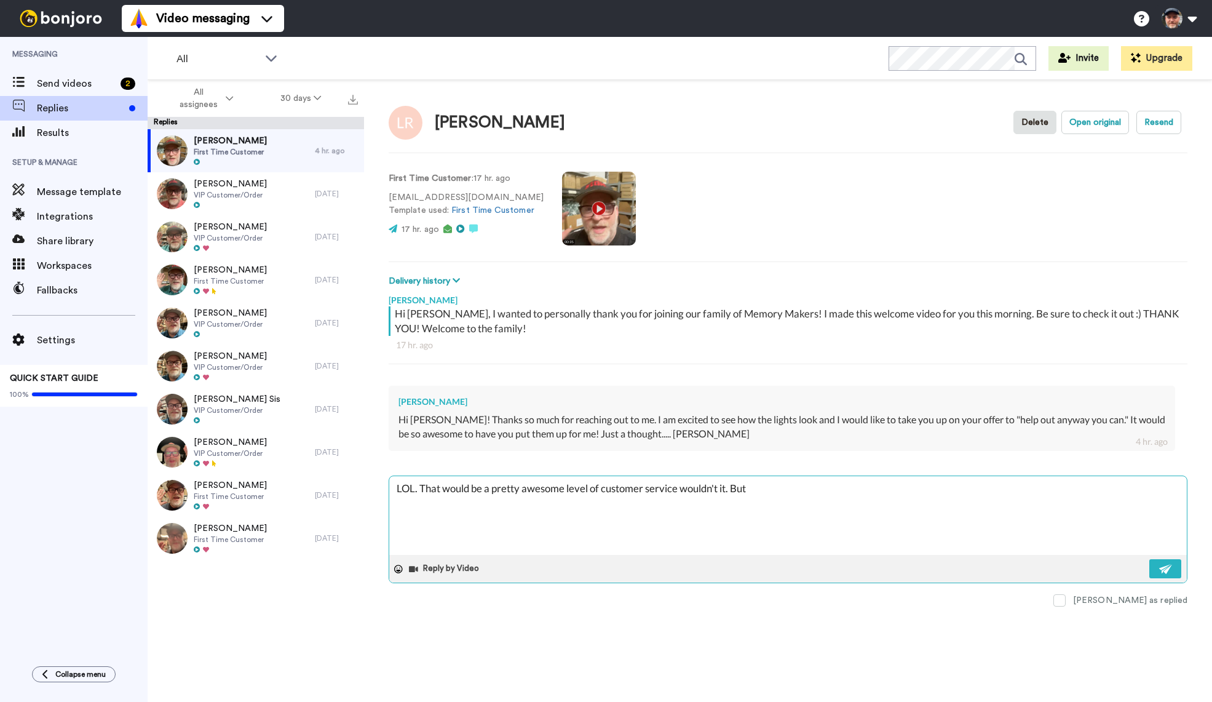
type textarea "x"
type textarea "LOL. That would be a pretty awesome level of customer service wouldn't it. But"
type textarea "x"
type textarea "LOL. That would be a pretty awesome level of customer service wouldn't it. But i"
type textarea "x"
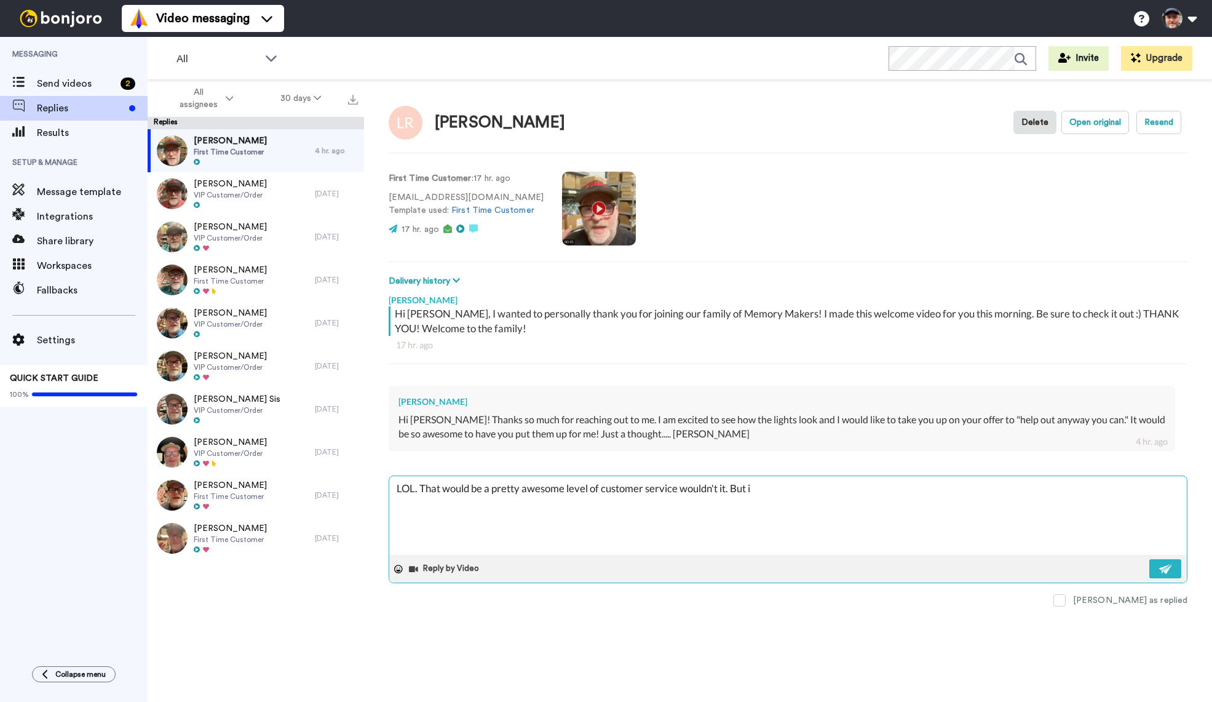
type textarea "LOL. That would be a pretty awesome level of customer service wouldn't it. But …"
type textarea "x"
type textarea "LOL. That would be a pretty awesome level of customer service wouldn't it. But …"
type textarea "x"
type textarea "LOL. That would be a pretty awesome level of customer service wouldn't it. But …"
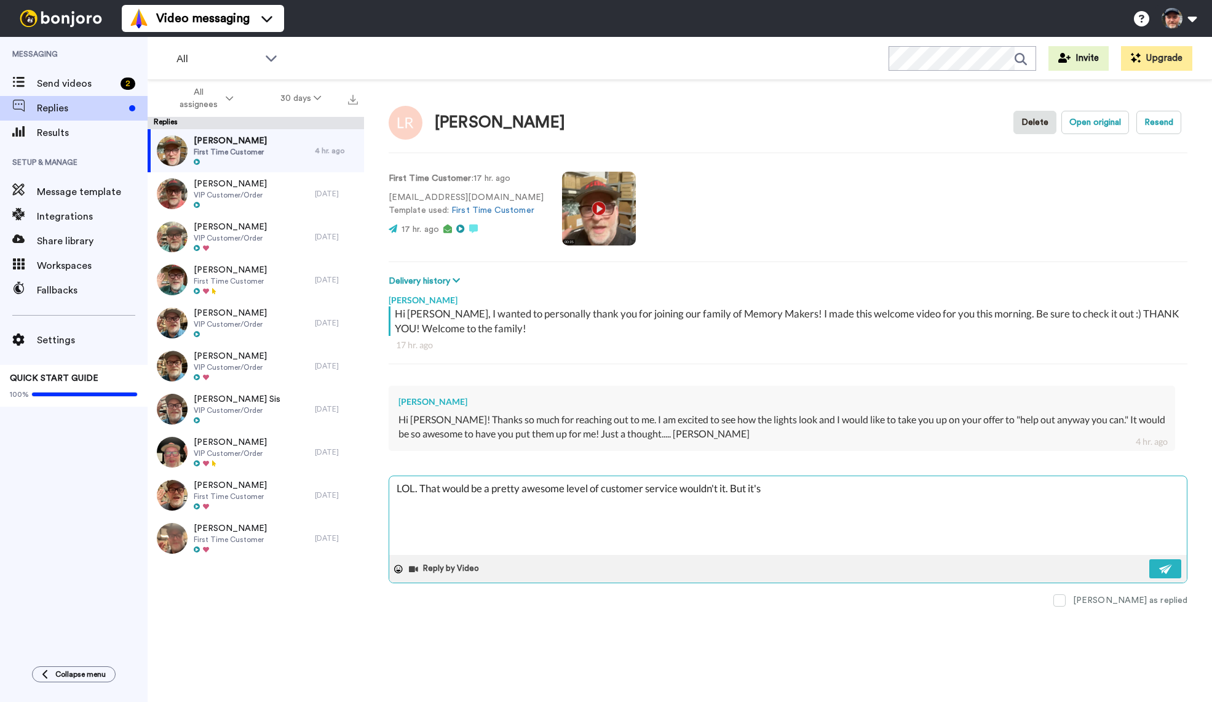
type textarea "x"
type textarea "LOL. That would be a pretty awesome level of customer service wouldn't it. But …"
type textarea "x"
type textarea "LOL. That would be a pretty awesome level of customer service wouldn't it. But …"
type textarea "x"
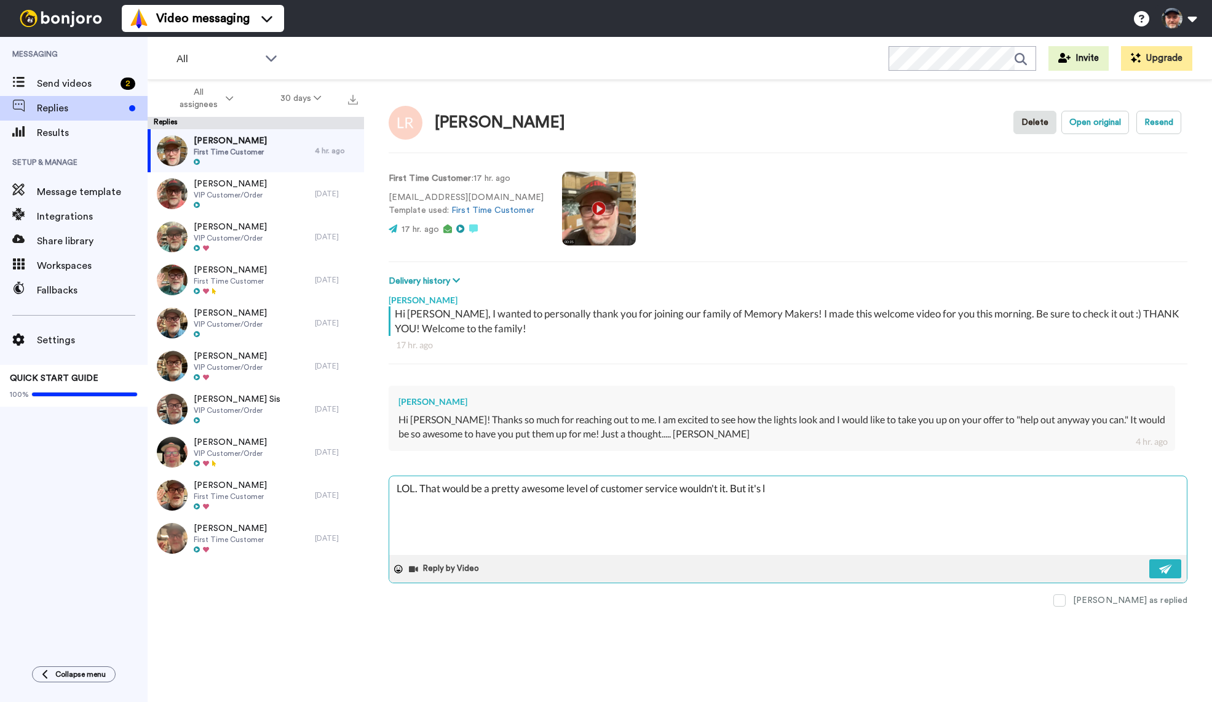
type textarea "LOL. That would be a pretty awesome level of customer service wouldn't it. But …"
type textarea "x"
type textarea "LOL. That would be a pretty awesome level of customer service wouldn't it. But …"
type textarea "x"
type textarea "LOL. That would be a pretty awesome level of customer service wouldn't it. But …"
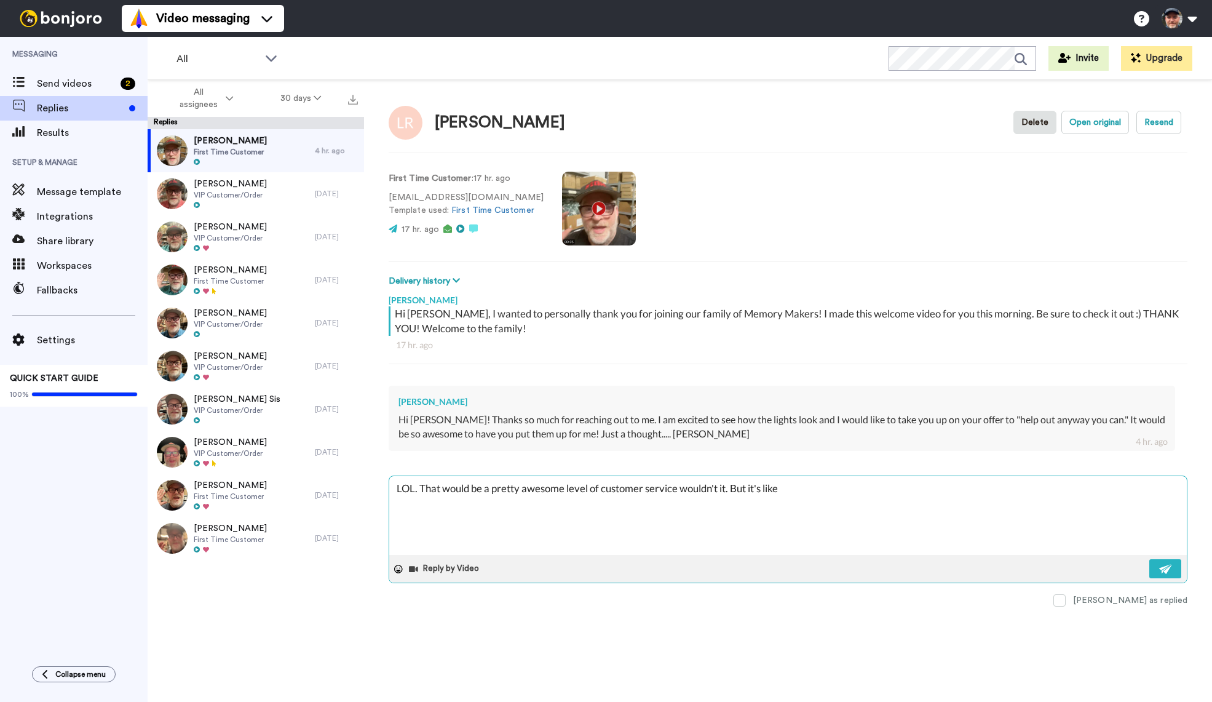
type textarea "x"
type textarea "LOL. That would be a pretty awesome level of customer service wouldn't it. But …"
type textarea "x"
type textarea "LOL. That would be a pretty awesome level of customer service wouldn't it. But …"
type textarea "x"
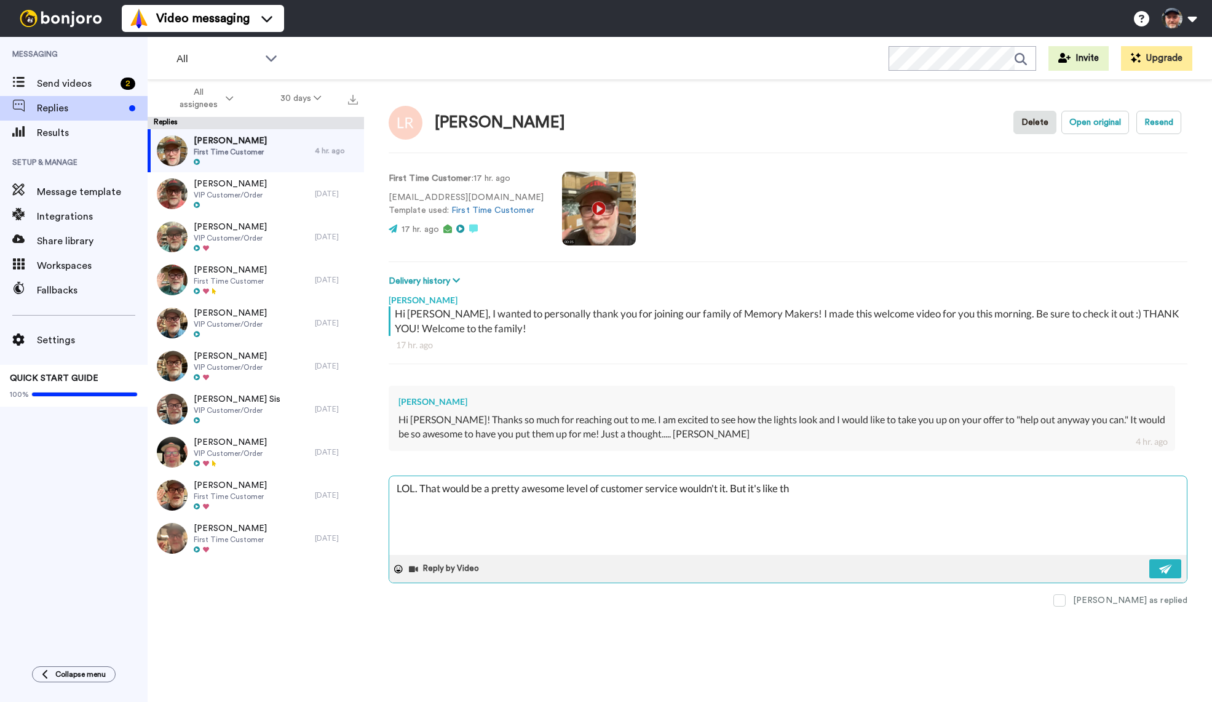
type textarea "LOL. That would be a pretty awesome level of customer service wouldn't it. But …"
click at [885, 490] on textarea "LOL. That would be a pretty awesome level of customer service wouldn't it. But …" at bounding box center [788, 515] width 798 height 79
click at [882, 488] on textarea "LOL. That would be a pretty awesome level of customer service wouldn't it. But …" at bounding box center [788, 515] width 798 height 79
click at [750, 488] on textarea "LOL. That would be a pretty awesome level of customer service wouldn't it. But …" at bounding box center [788, 515] width 798 height 79
click at [424, 499] on textarea "LOL. That would be a pretty awesome level of customer service wouldn't it. But …" at bounding box center [788, 515] width 798 height 79
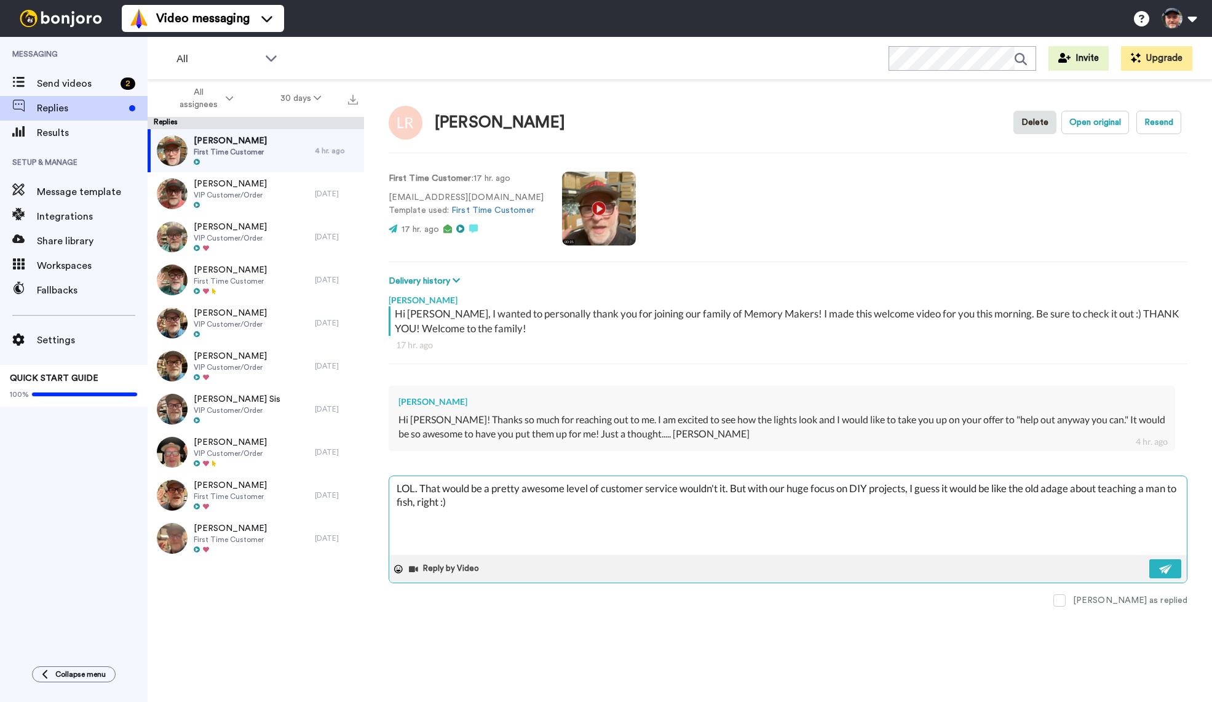
click at [525, 504] on textarea "LOL. That would be a pretty awesome level of customer service wouldn't it. But …" at bounding box center [788, 515] width 798 height 79
click at [1170, 567] on img at bounding box center [1166, 569] width 14 height 10
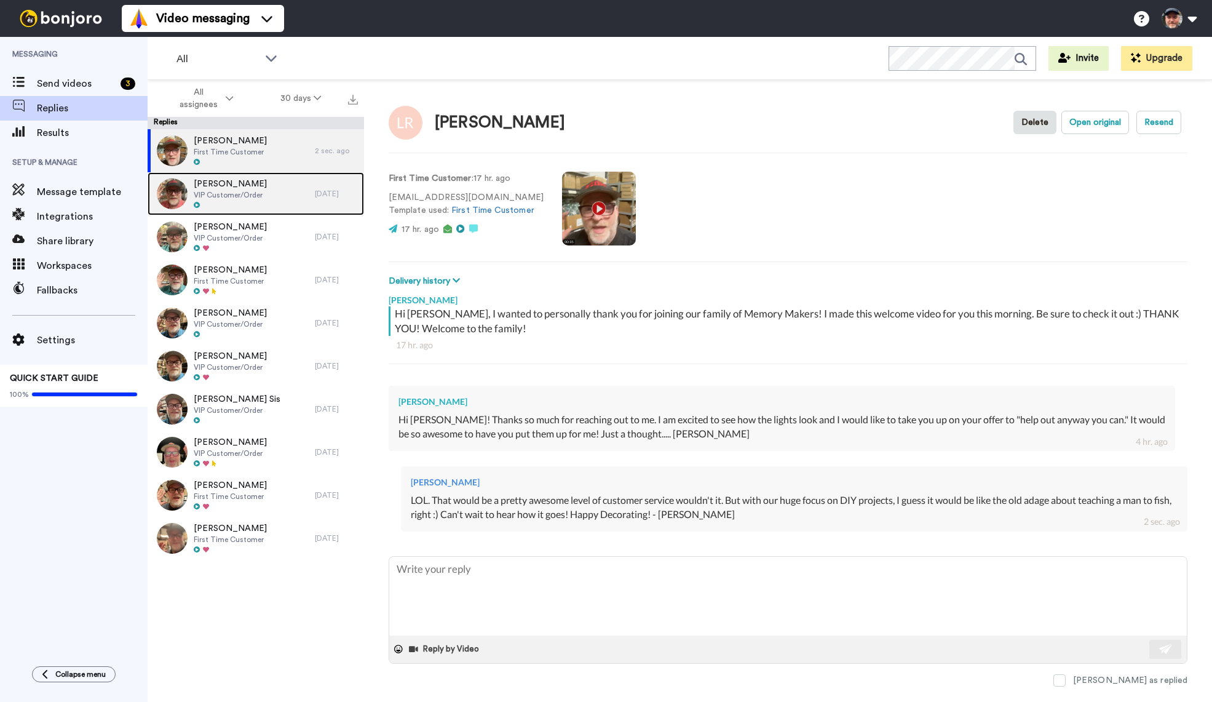
click at [231, 197] on span "VIP Customer/Order" at bounding box center [230, 195] width 73 height 10
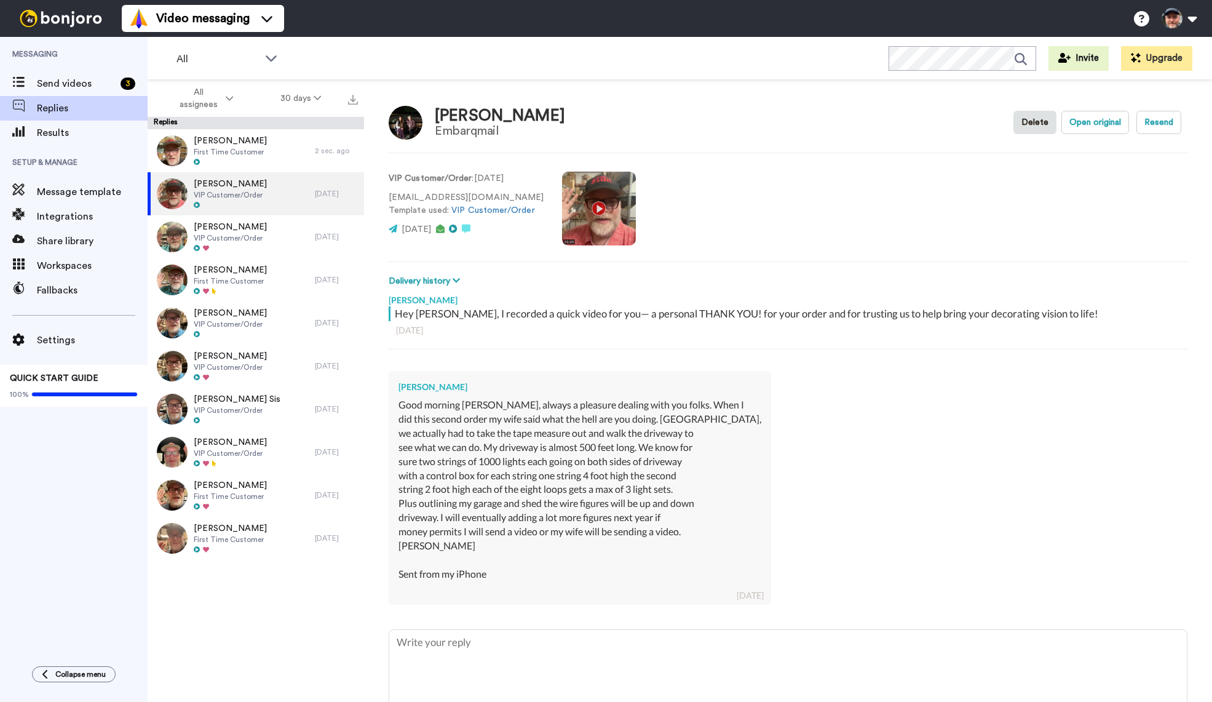
scroll to position [58, 0]
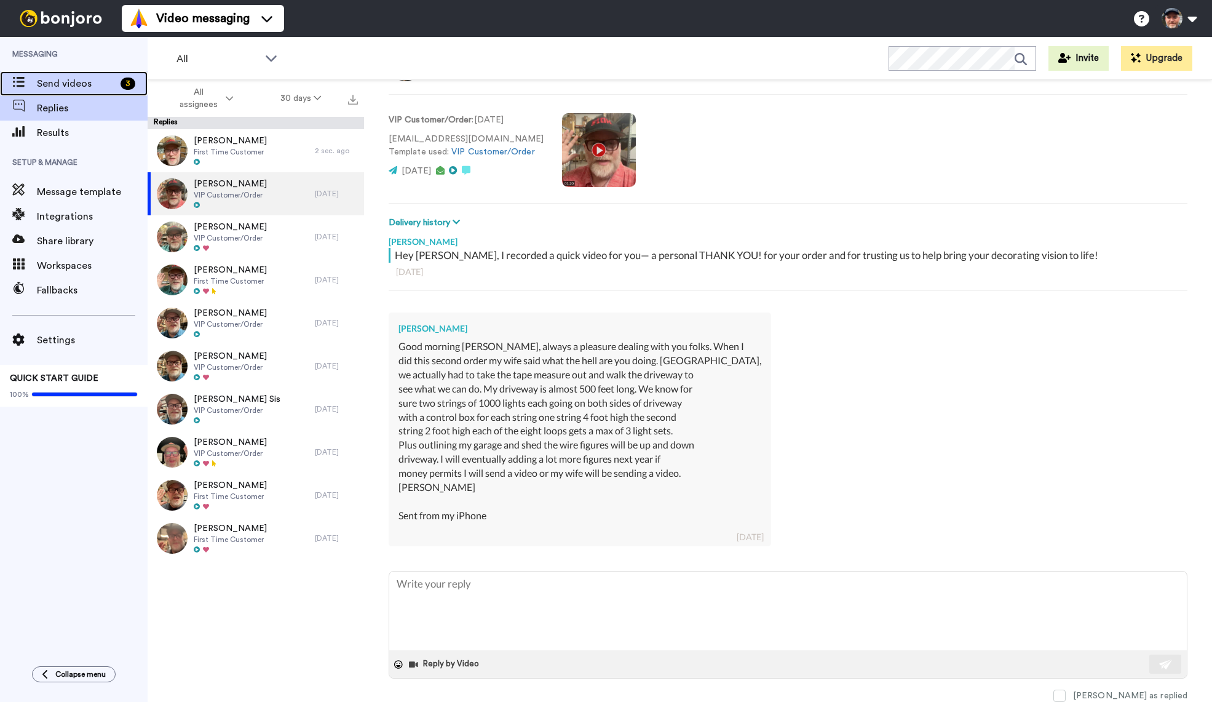
click at [75, 79] on span "Send videos" at bounding box center [76, 83] width 79 height 15
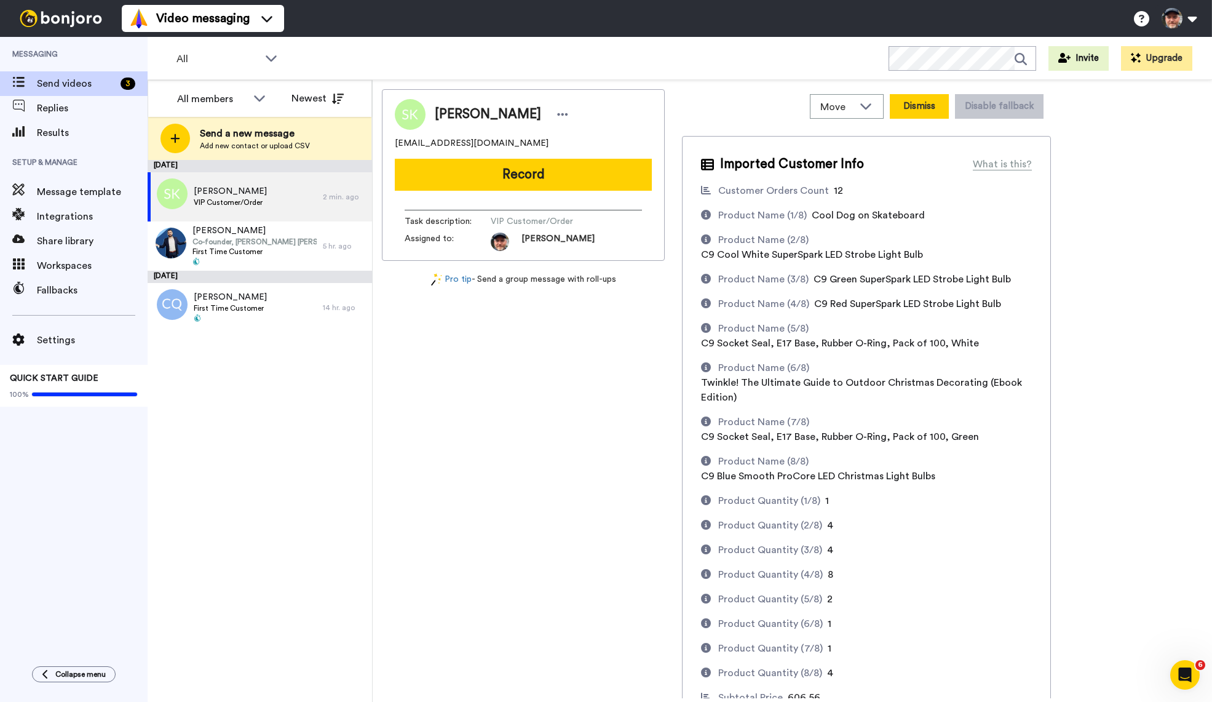
click at [923, 108] on button "Dismiss" at bounding box center [919, 106] width 59 height 25
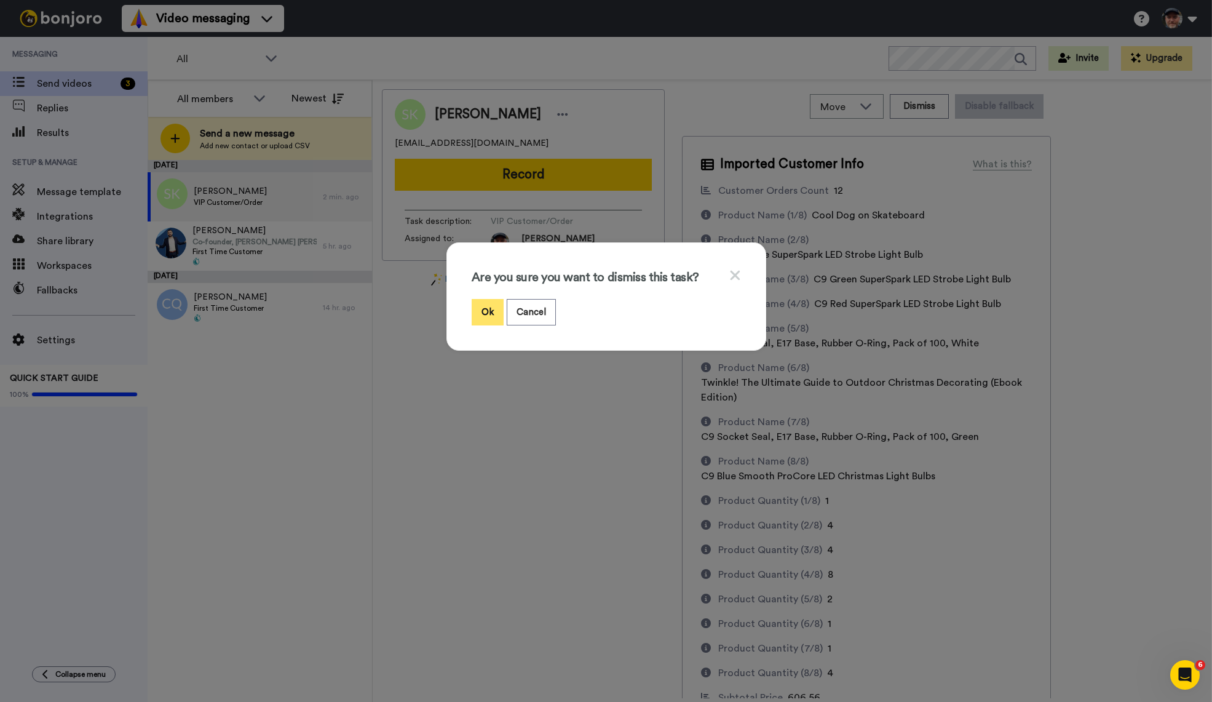
click at [485, 305] on button "Ok" at bounding box center [488, 312] width 32 height 26
